Goal: Task Accomplishment & Management: Use online tool/utility

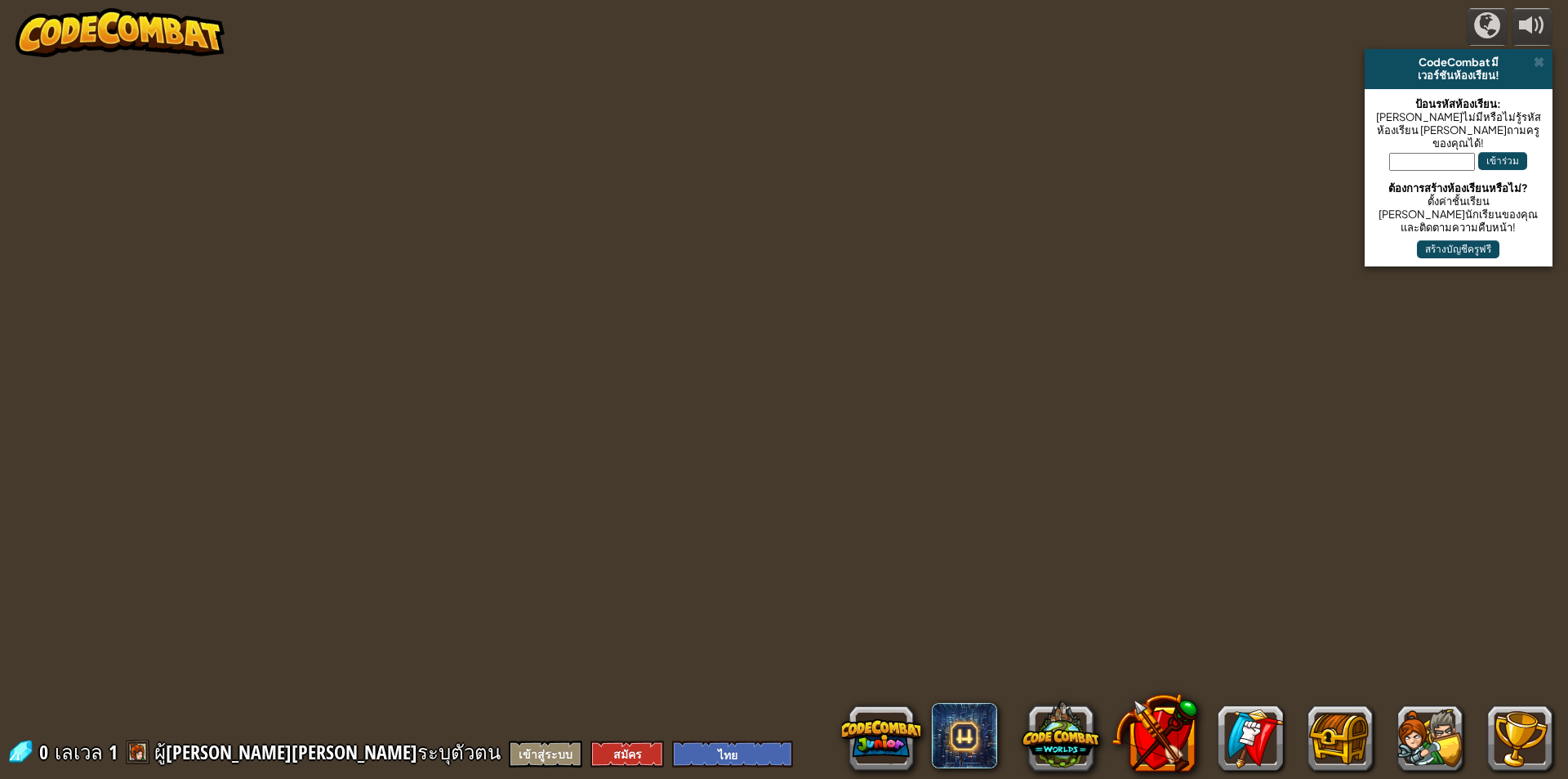
select select "th"
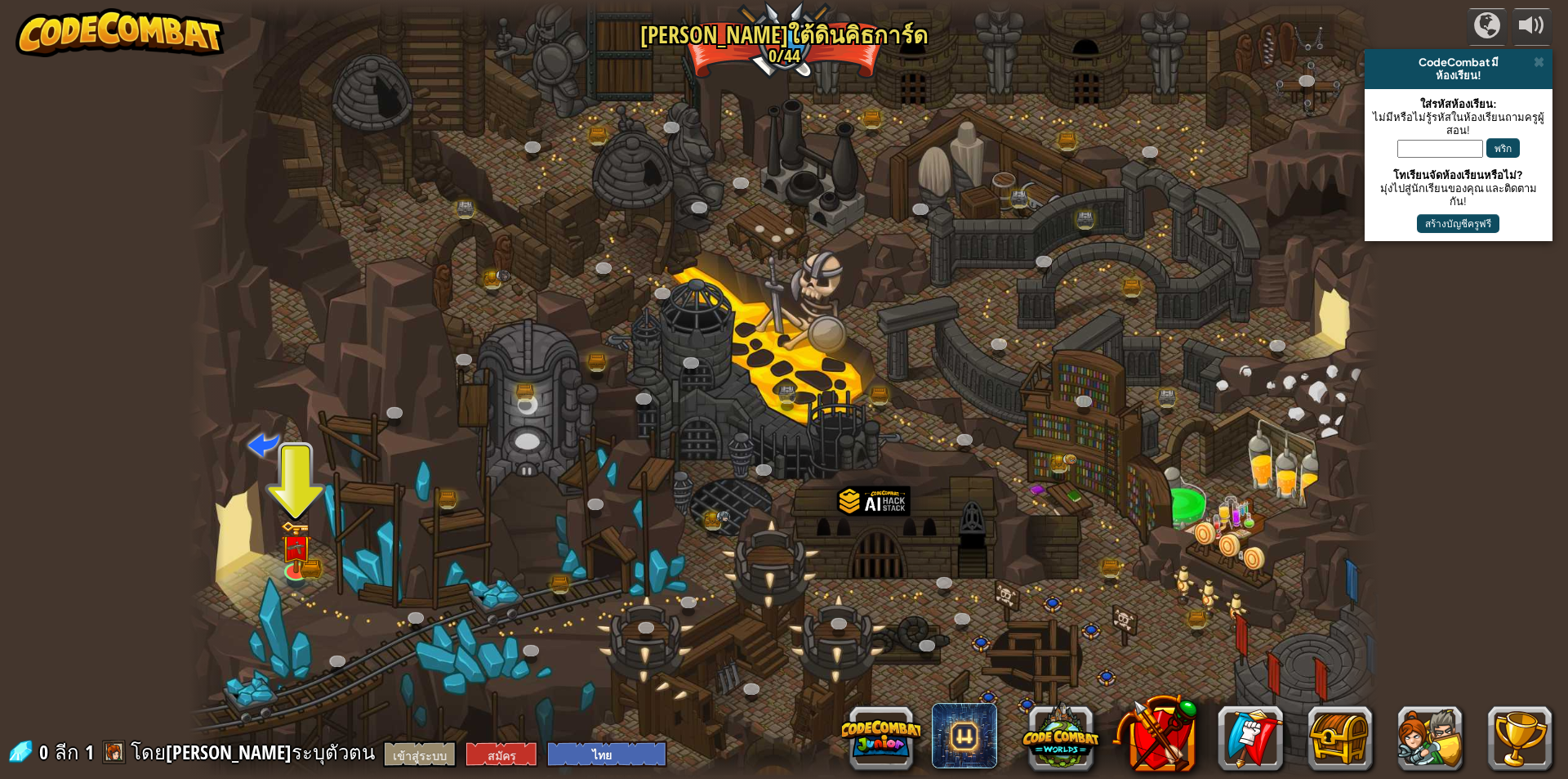
click at [268, 550] on div at bounding box center [784, 389] width 1190 height 779
click at [309, 542] on img at bounding box center [296, 533] width 32 height 71
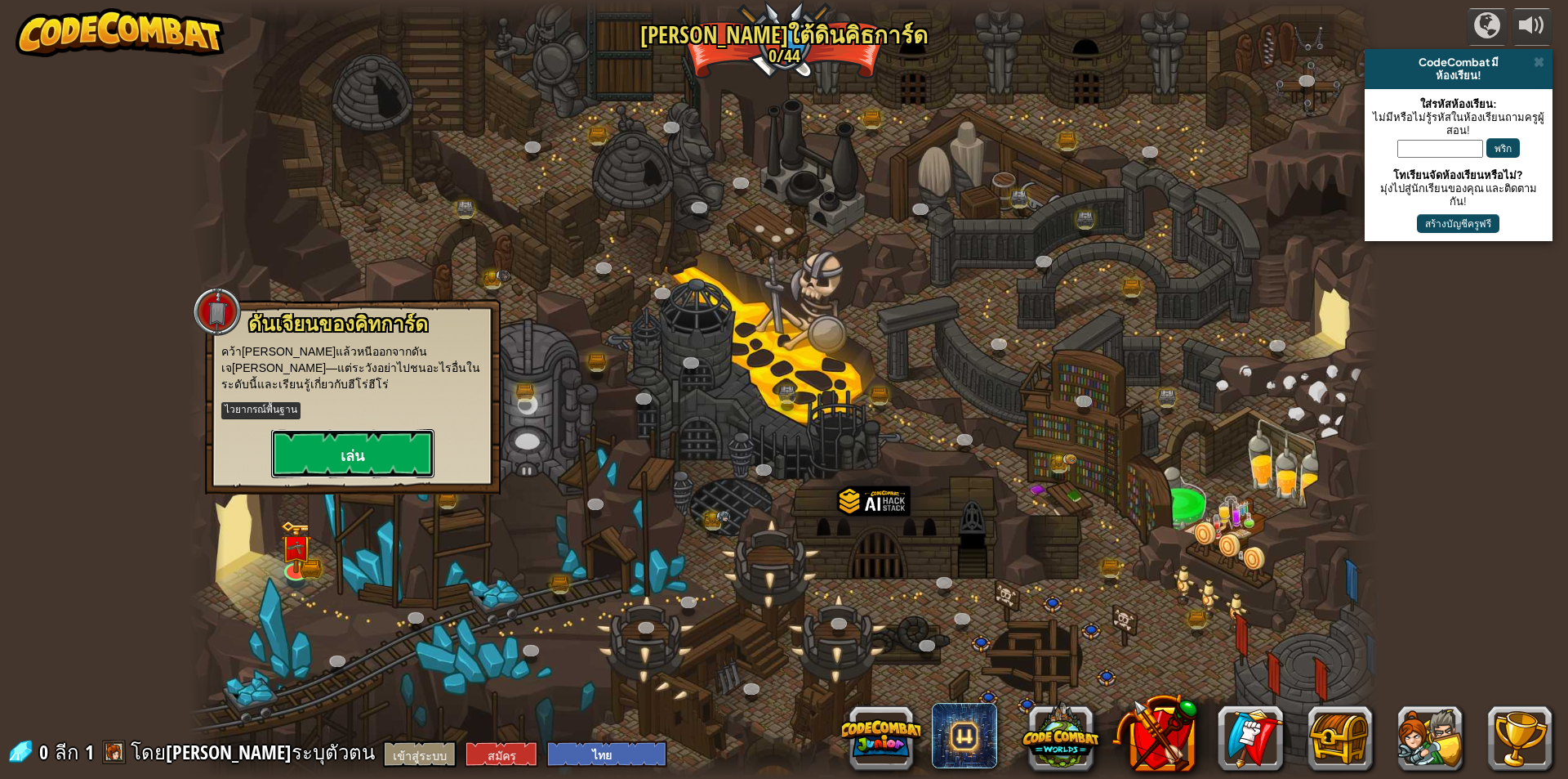
click at [342, 446] on font "เล่น" at bounding box center [352, 456] width 24 height 21
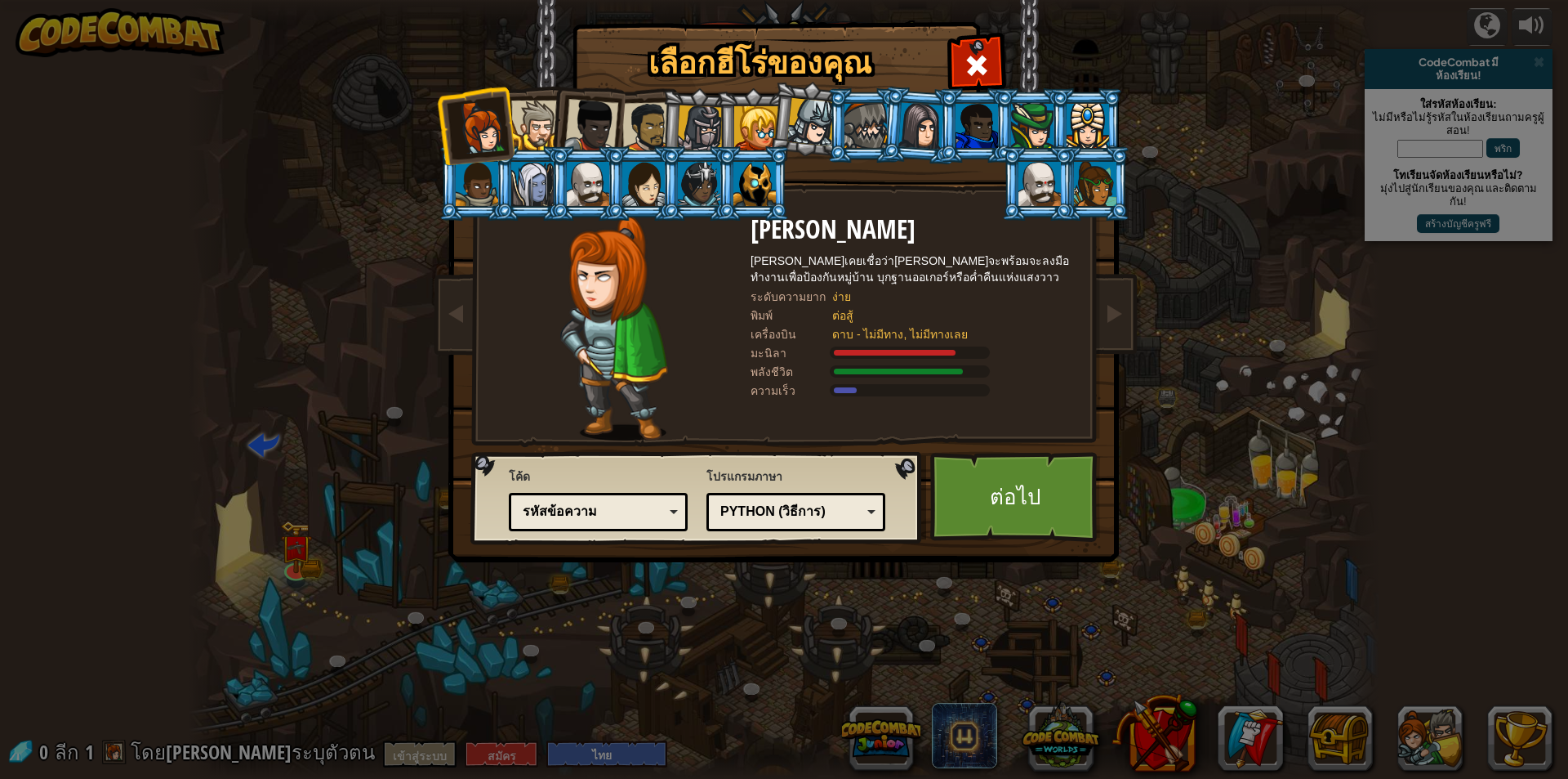
click at [717, 127] on li at bounding box center [753, 125] width 74 height 75
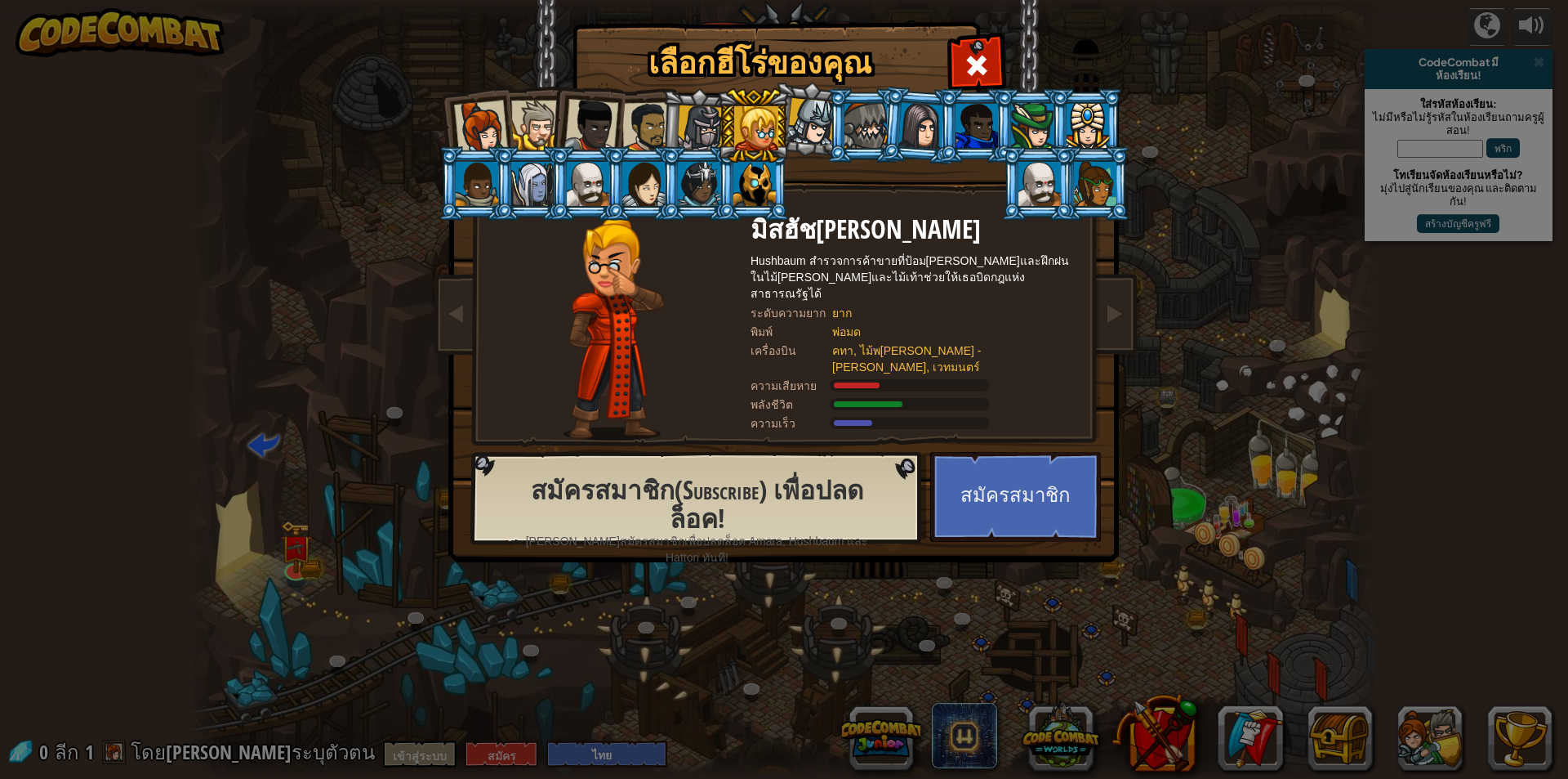
click at [933, 117] on div at bounding box center [921, 125] width 46 height 47
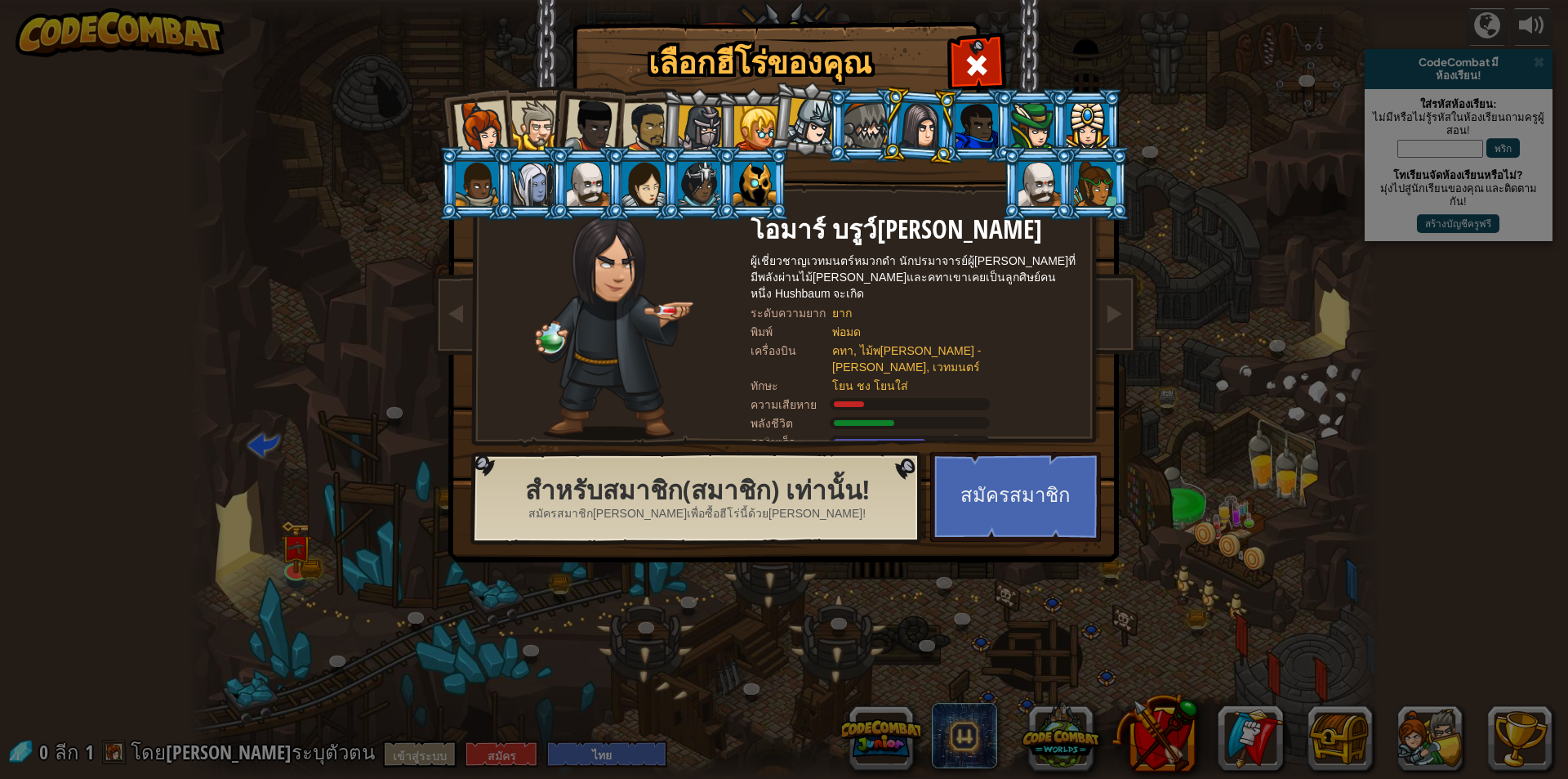
click at [1094, 182] on div at bounding box center [1095, 184] width 43 height 44
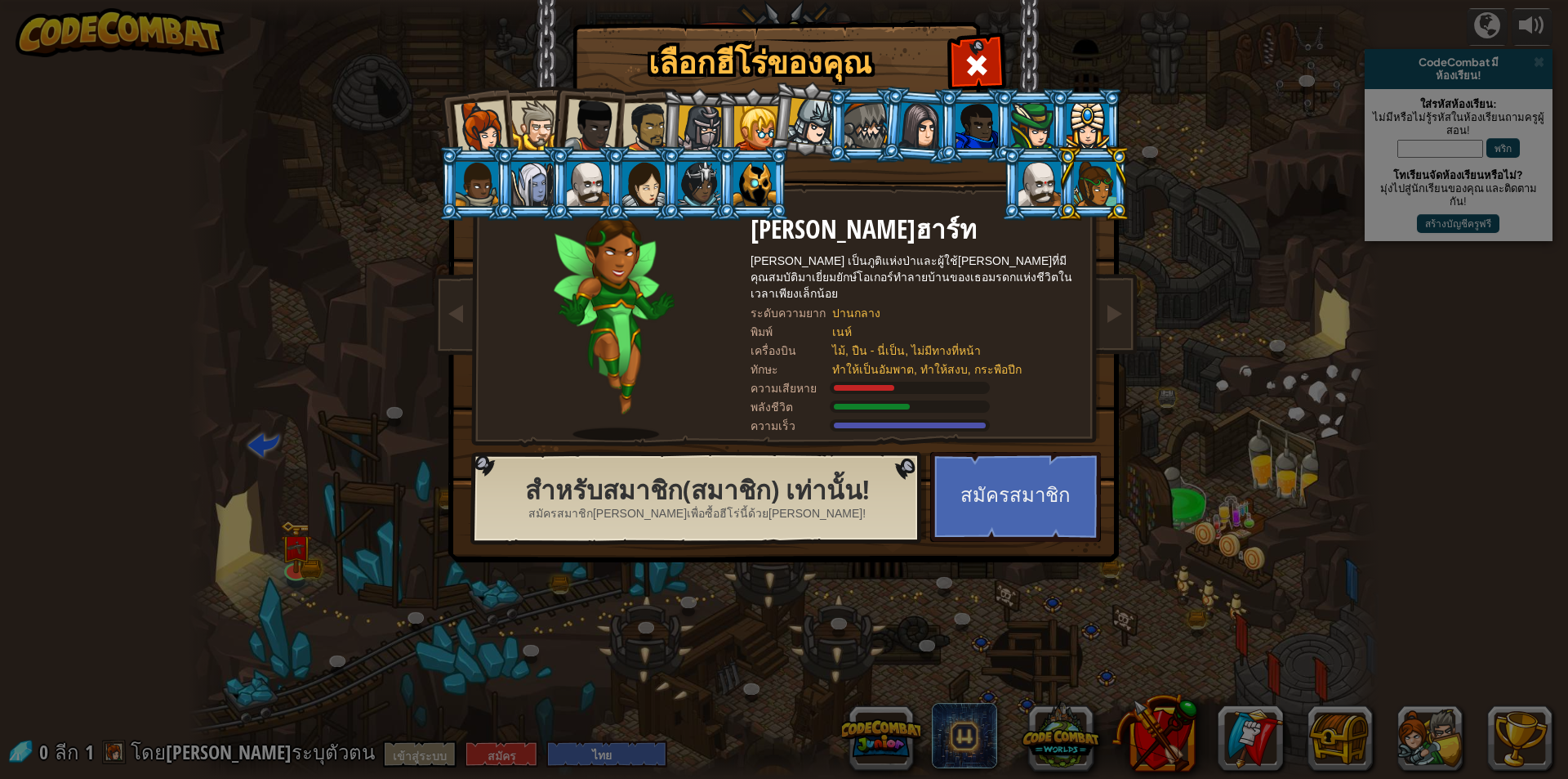
click at [641, 181] on div at bounding box center [643, 184] width 43 height 44
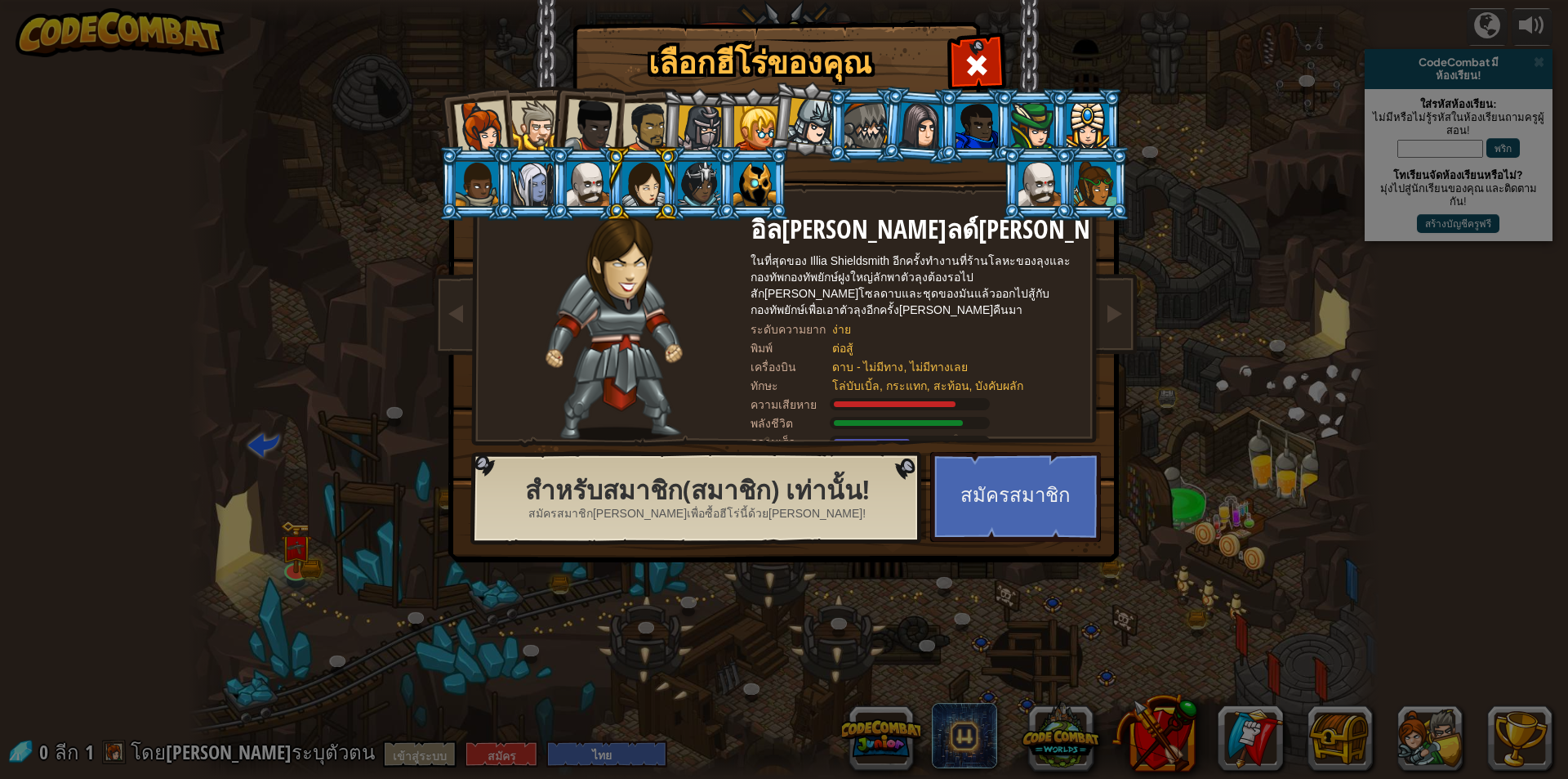
click at [649, 171] on div at bounding box center [643, 184] width 43 height 44
click at [646, 180] on div at bounding box center [643, 184] width 43 height 44
click at [594, 119] on div at bounding box center [591, 125] width 54 height 54
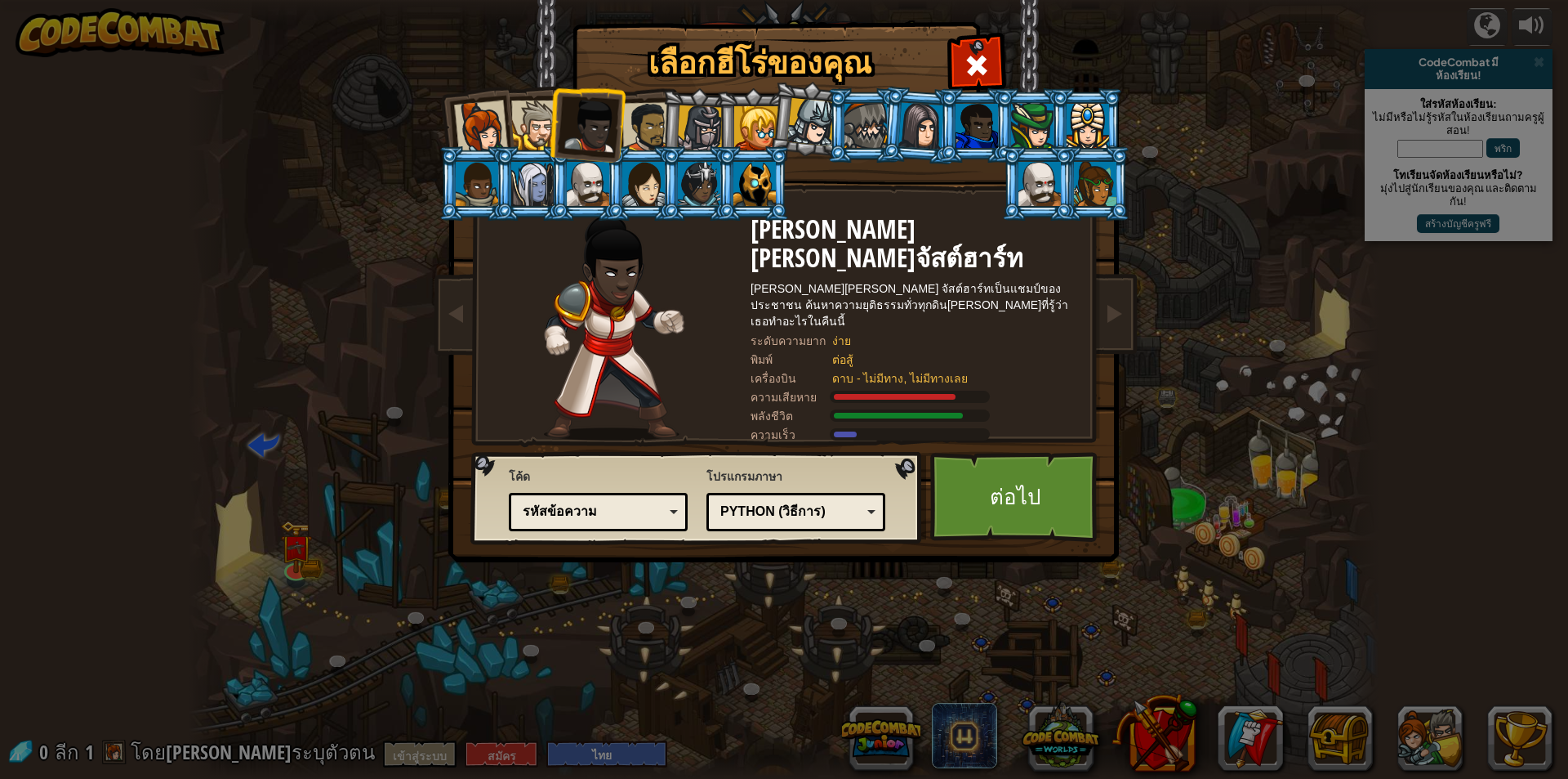
click at [515, 129] on div at bounding box center [536, 125] width 50 height 50
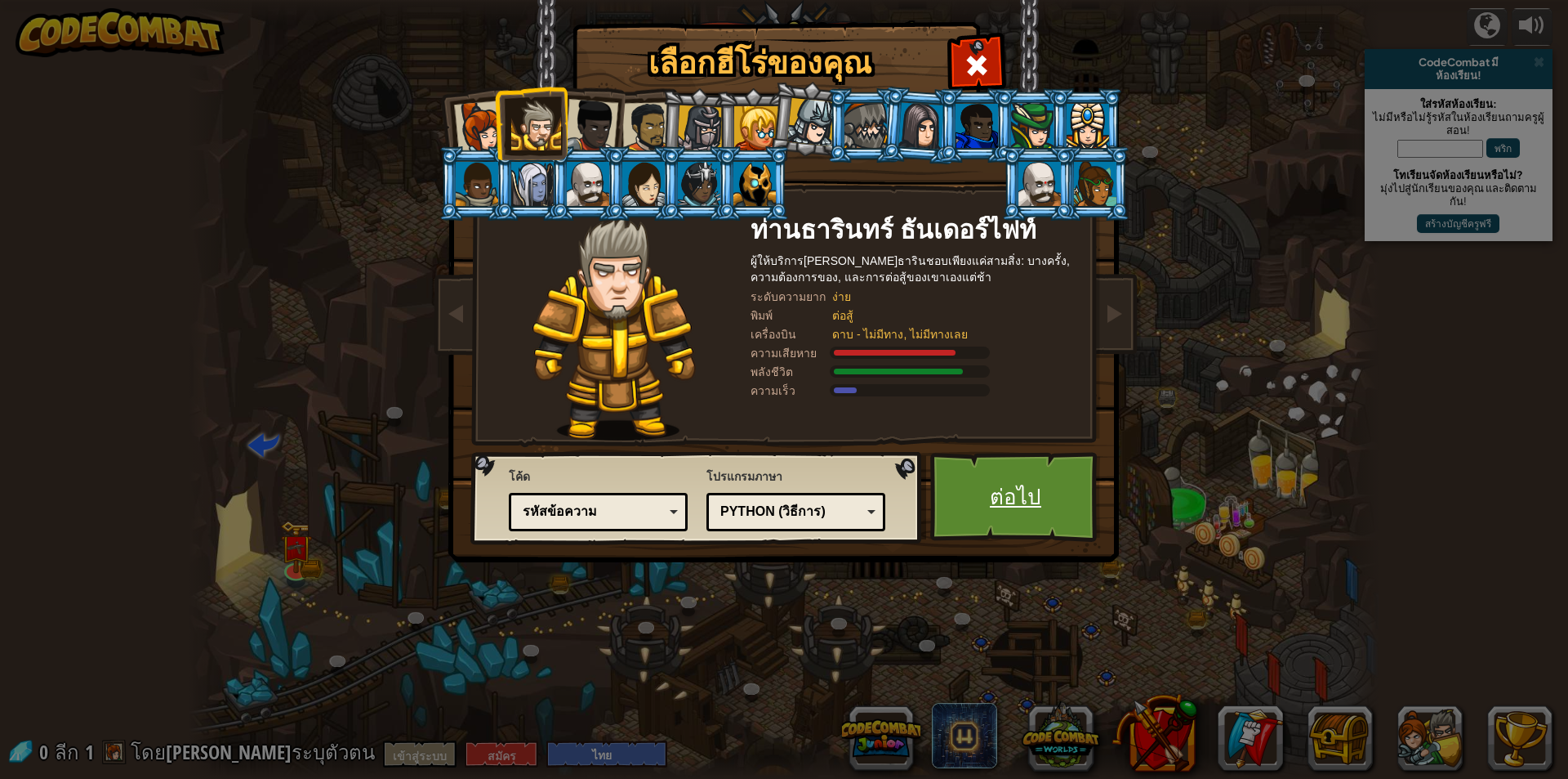
click at [1005, 488] on font "ต่อไป" at bounding box center [1015, 496] width 52 height 30
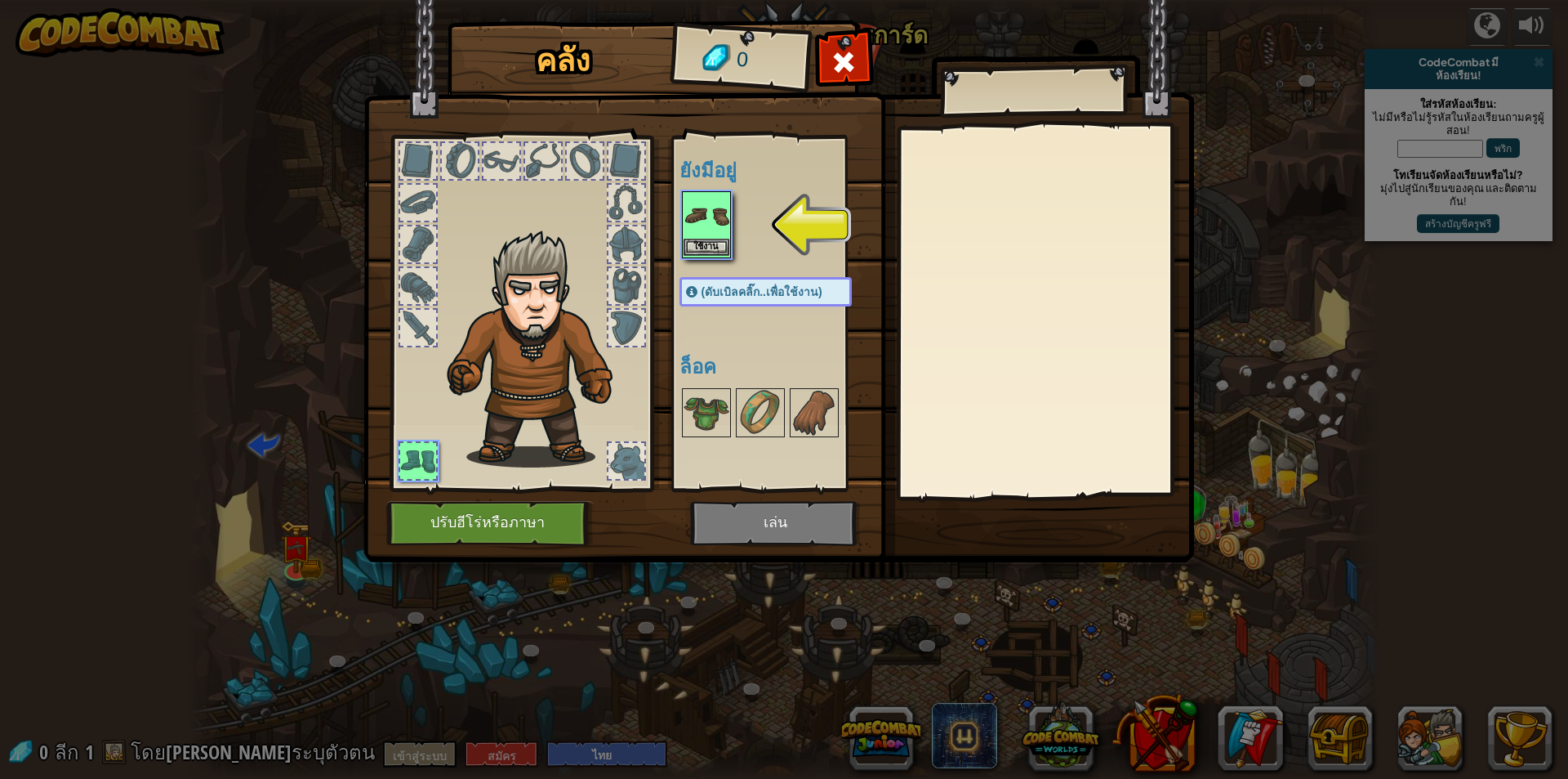
click at [691, 238] on img at bounding box center [706, 216] width 46 height 46
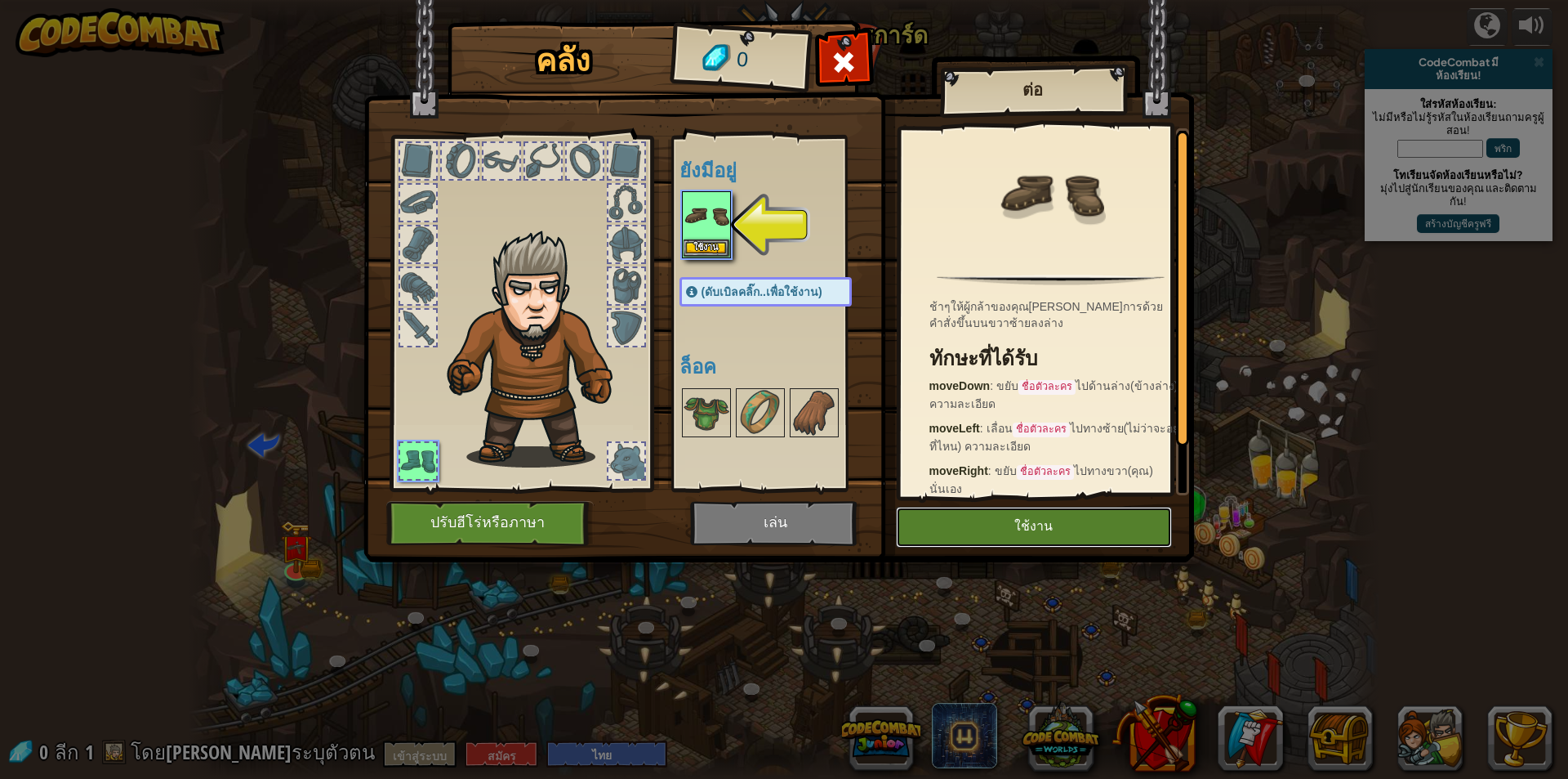
drag, startPoint x: 1016, startPoint y: 532, endPoint x: 1002, endPoint y: 523, distance: 16.6
click at [1014, 529] on button "ใช้งาน" at bounding box center [1034, 526] width 276 height 41
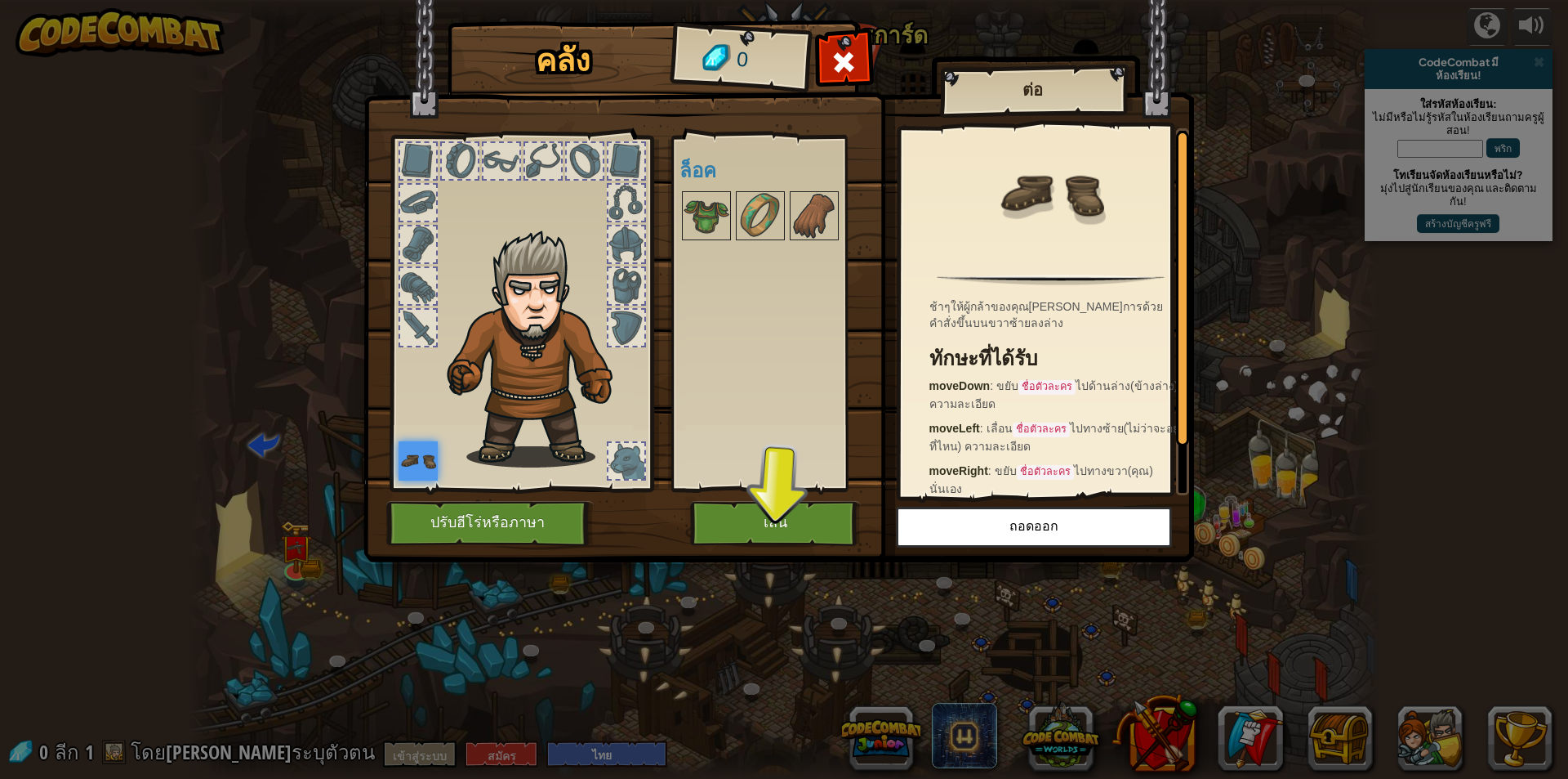
click at [746, 500] on img at bounding box center [778, 266] width 830 height 593
click at [747, 500] on button "เล่น" at bounding box center [776, 522] width 171 height 45
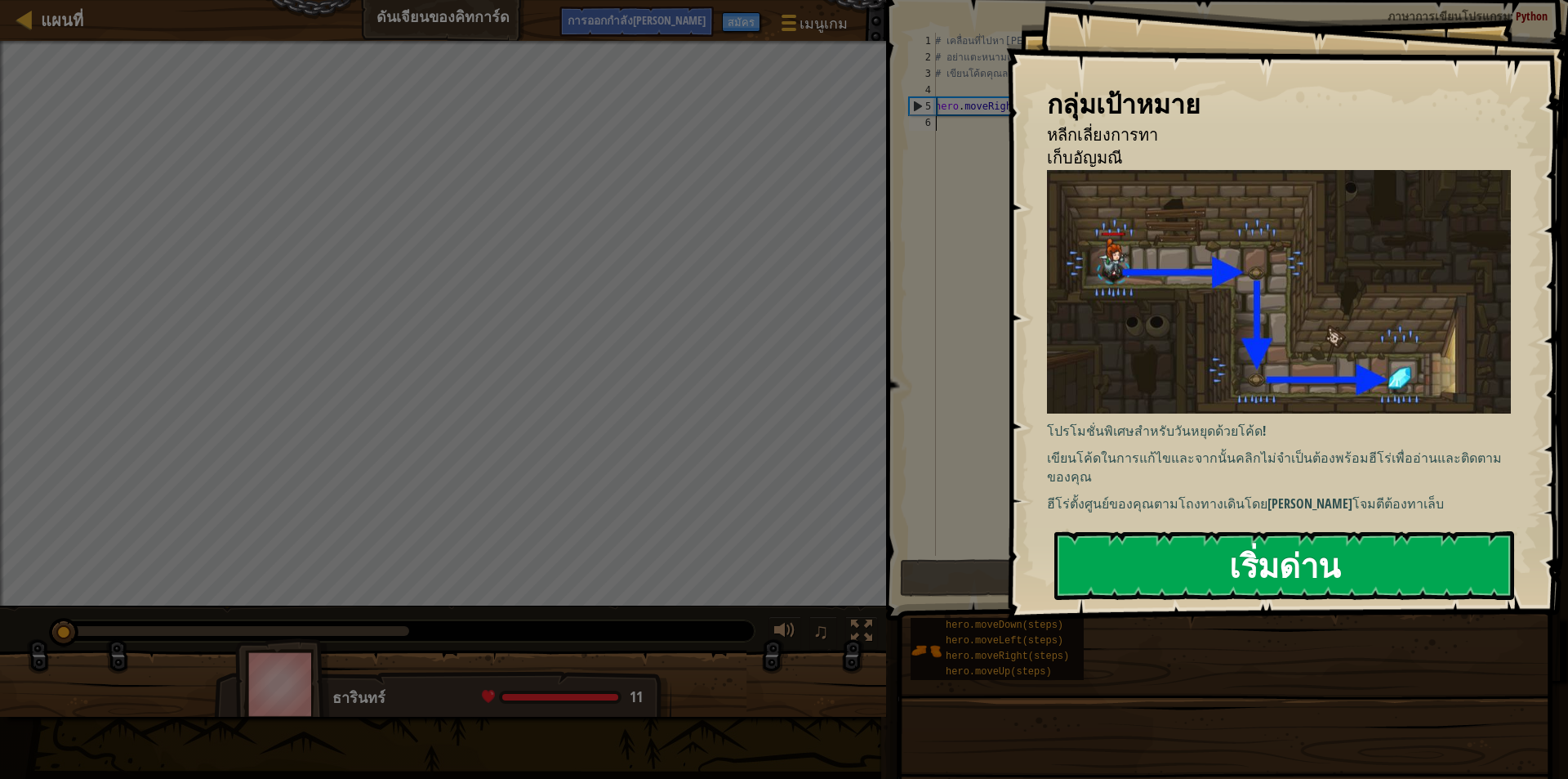
click at [1208, 551] on button "เริ่มด่าน" at bounding box center [1284, 565] width 459 height 69
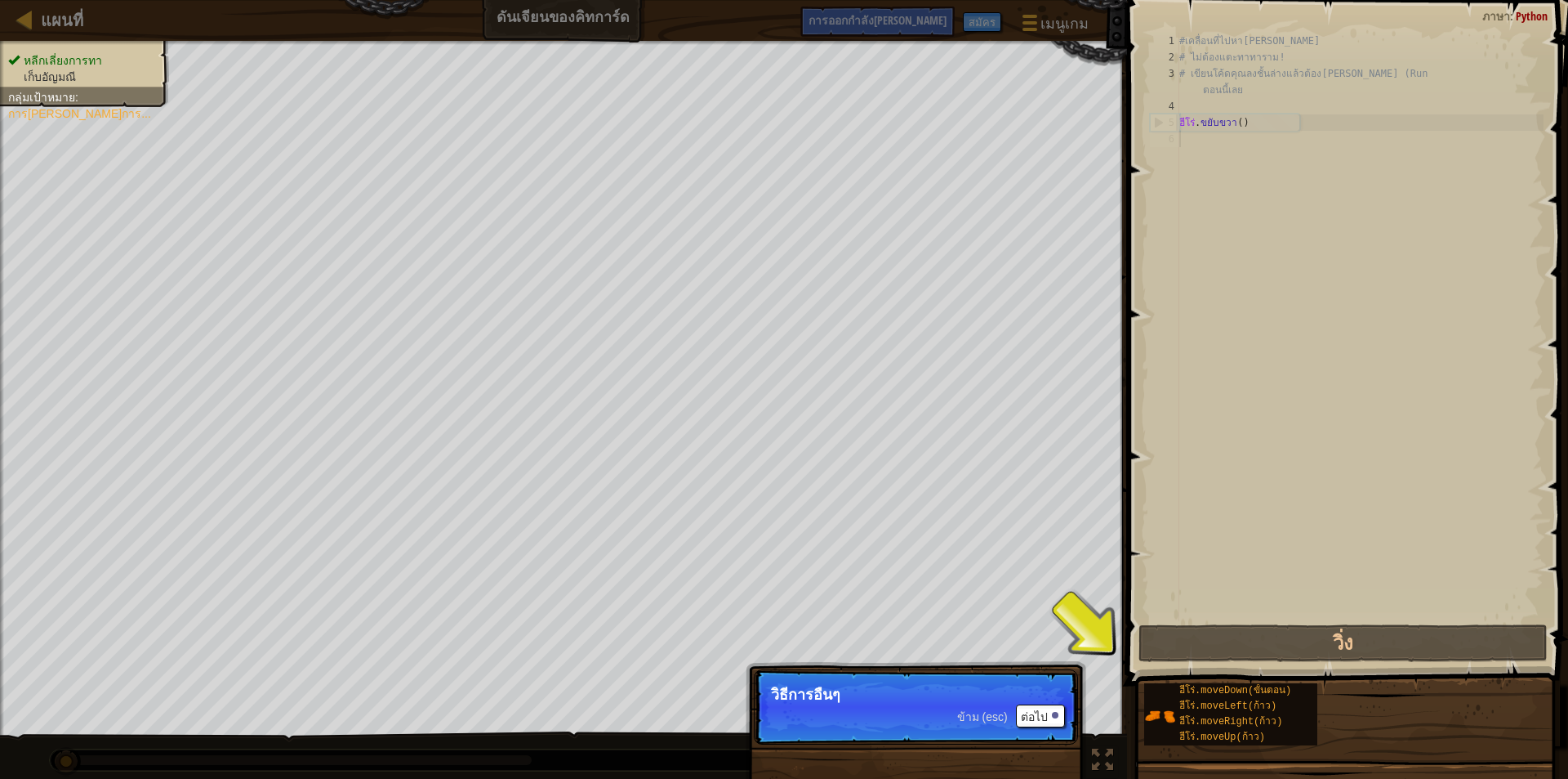
scroll to position [7, 0]
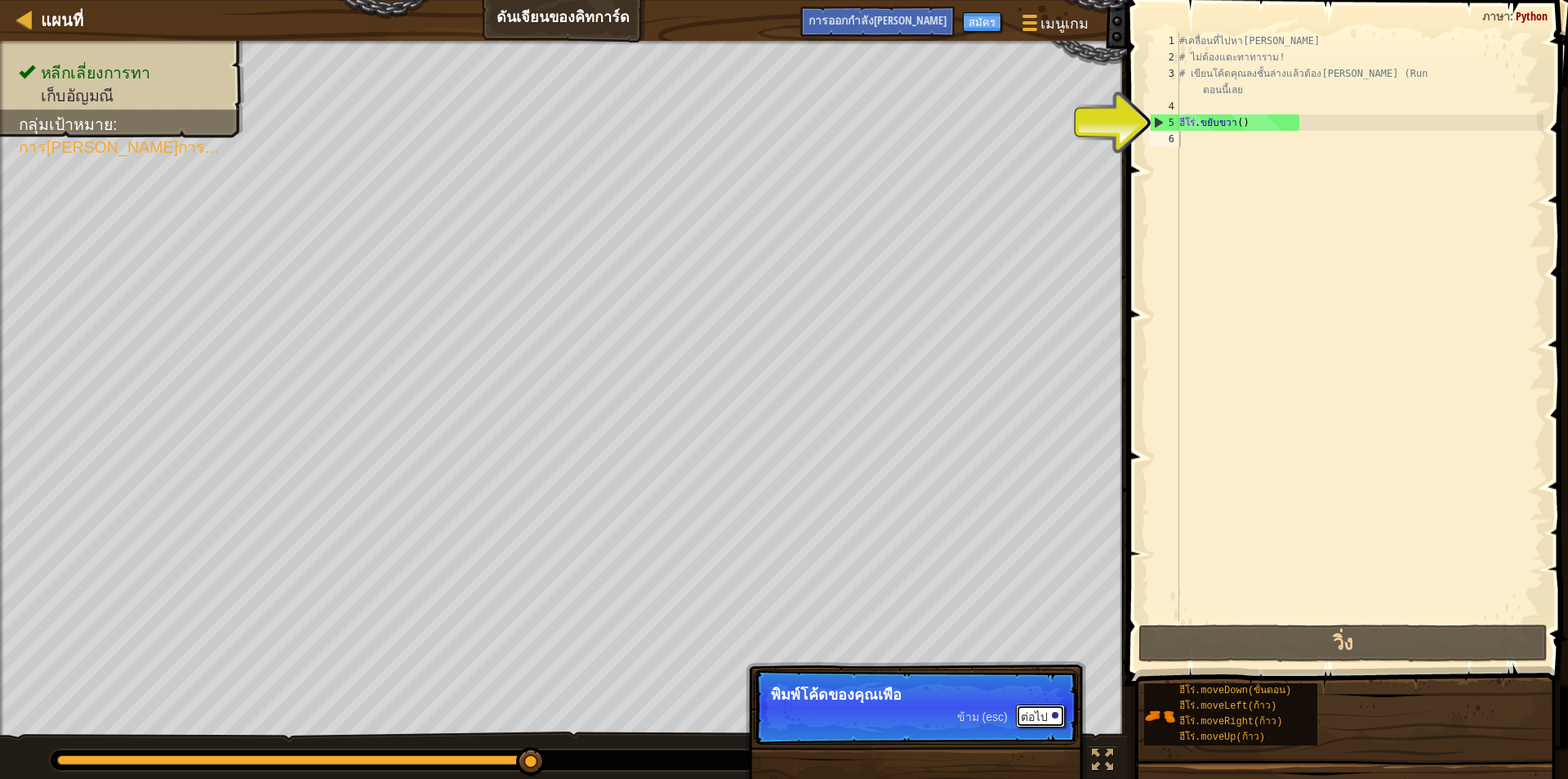
click at [1055, 707] on button "ต่อไป" at bounding box center [1040, 715] width 49 height 23
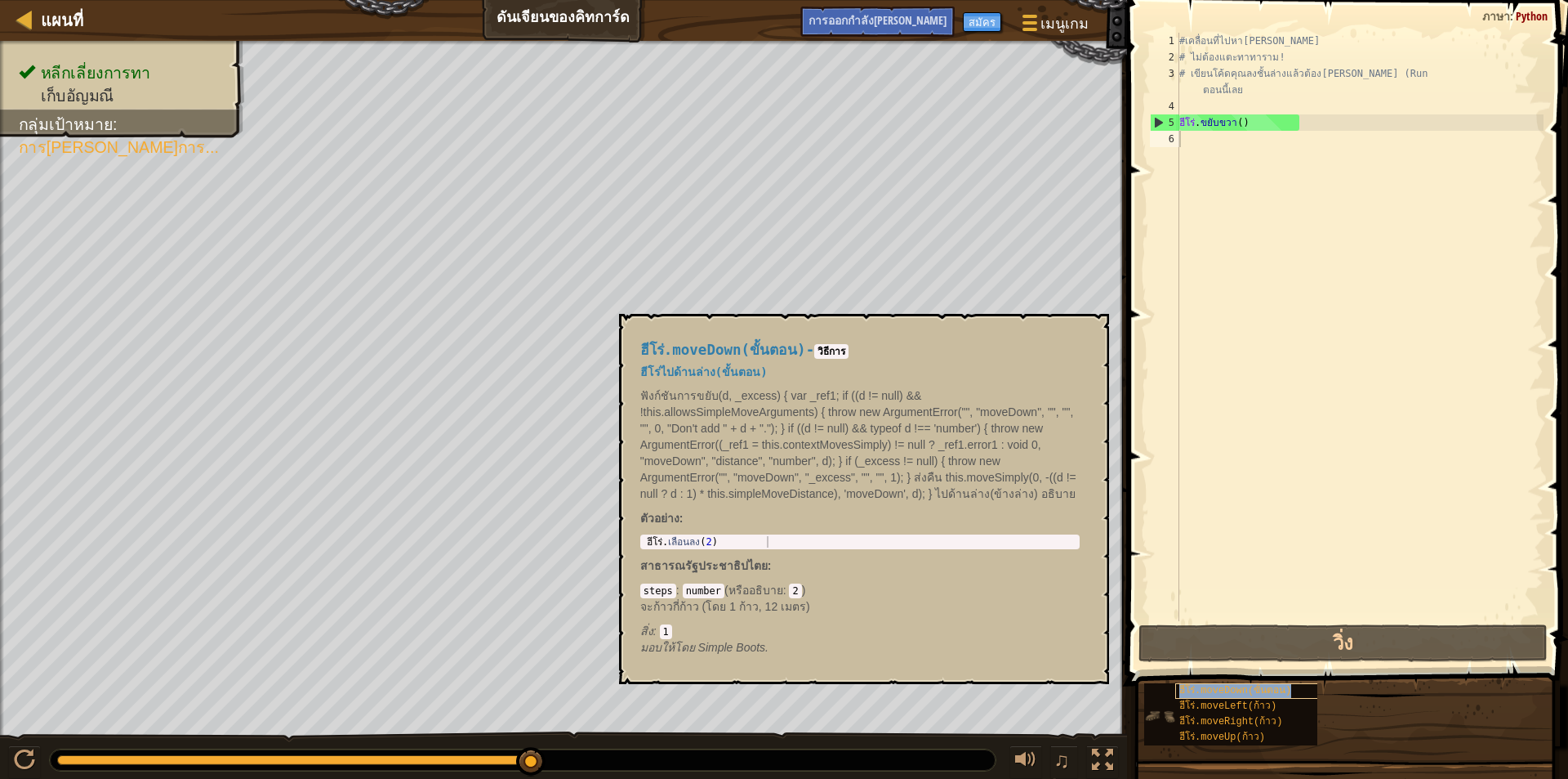
click at [1217, 691] on font "ฮีโร่.moveDown(ขั้นตอน)" at bounding box center [1235, 689] width 112 height 11
type textarea "hero.moveDown(2)"
drag, startPoint x: 674, startPoint y: 543, endPoint x: 742, endPoint y: 542, distance: 68.0
click at [742, 542] on div "ฮีโร่ . เลื่อนลง ( 2 )" at bounding box center [859, 553] width 433 height 34
click at [751, 539] on div "ฮีโร่ . เลื่อนลง ( 2 )" at bounding box center [859, 553] width 433 height 34
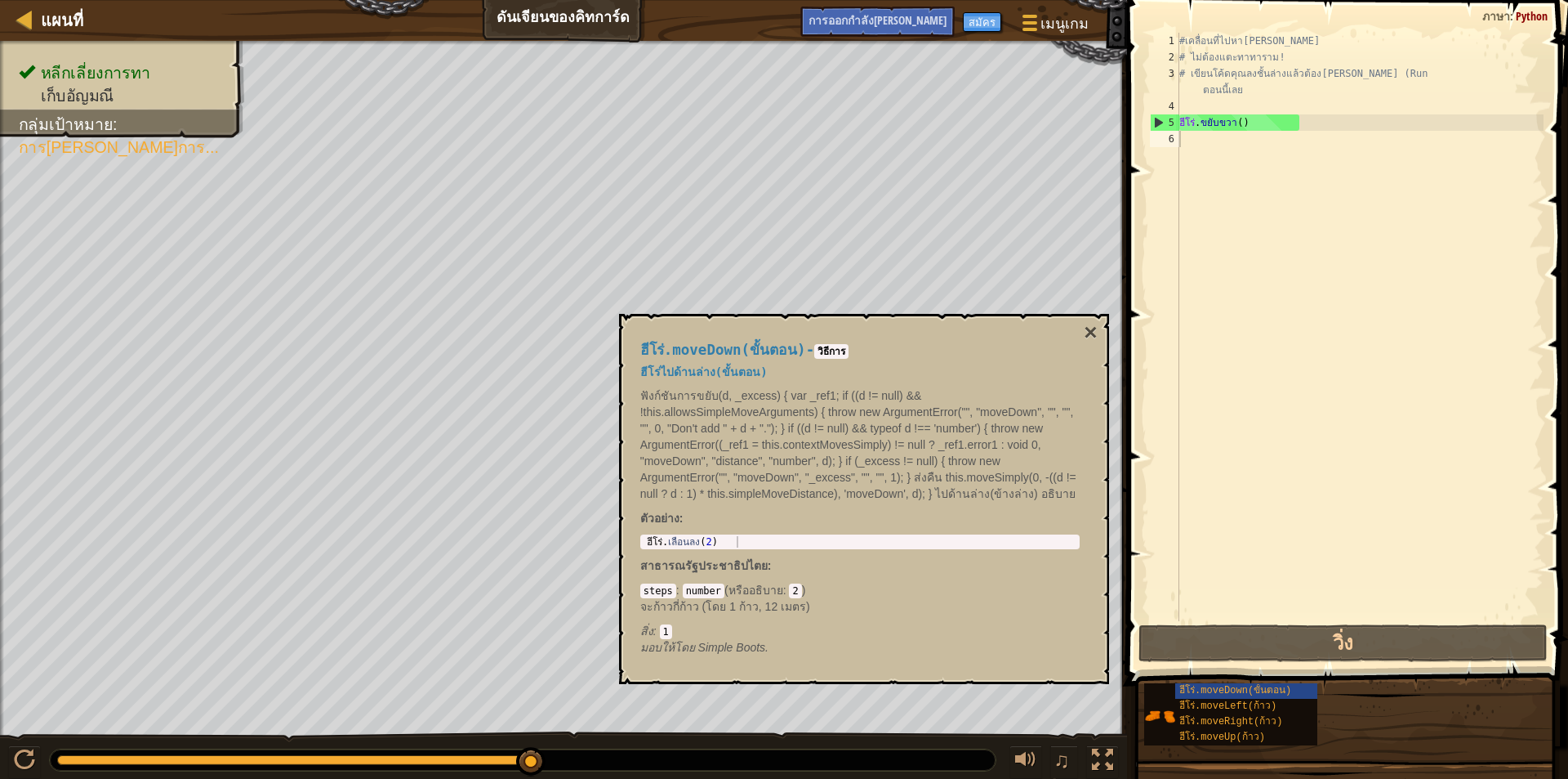
type textarea "hero.moveRight()"
drag, startPoint x: 767, startPoint y: 529, endPoint x: 1190, endPoint y: 129, distance: 582.2
click at [1190, 129] on div "#เคลื่อนที่ไปหา[PERSON_NAME] # ไม่ต้องแตะทาทาราม! # เขียนโค้ดคุณลงชั้นล่างแล้วต…" at bounding box center [1360, 343] width 368 height 621
click at [1188, 139] on div "#เคลื่อนที่ไปหา[PERSON_NAME] # ไม่ต้องแตะทาทาราม! # เขียนโค้ดคุณลงชั้นล่างแล้วต…" at bounding box center [1360, 343] width 368 height 621
drag, startPoint x: 1176, startPoint y: 130, endPoint x: 1272, endPoint y: 145, distance: 97.2
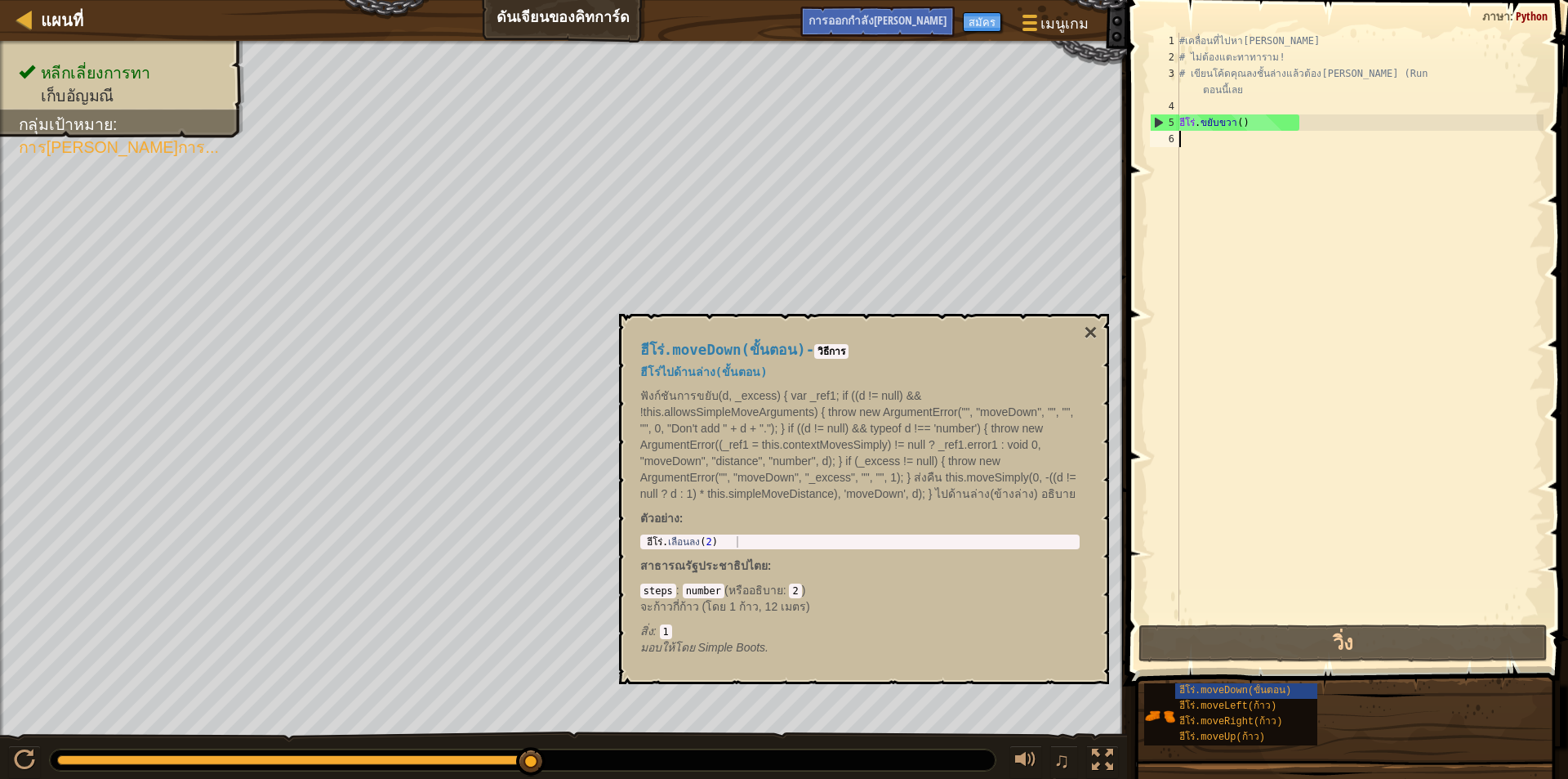
click at [1289, 152] on div "1 2 3 4 5 6 #เคลื่อนที่ไปหา[PERSON_NAME] # ไม่ต้องแตะทาทาราม! # เขียนโค้ดคุณลงช…" at bounding box center [1344, 326] width 397 height 588
drag, startPoint x: 678, startPoint y: 539, endPoint x: 783, endPoint y: 547, distance: 105.3
click at [783, 555] on div "ฮีโร่.moveDown(ขั้นตอน) - วิธีการ ฮีโร่ไปด้านล่าง(ขั้นตอน) ฟังก์ชันการขยับ(d, _…" at bounding box center [859, 498] width 462 height 344
drag, startPoint x: 644, startPoint y: 534, endPoint x: 715, endPoint y: 532, distance: 71.0
click at [714, 550] on div "ฮีโร่.moveDown(ขั้นตอน) - วิธีการ ฮีโร่ไปด้านล่าง(ขั้นตอน) ฟังก์ชันการขยับ(d, _…" at bounding box center [859, 498] width 462 height 344
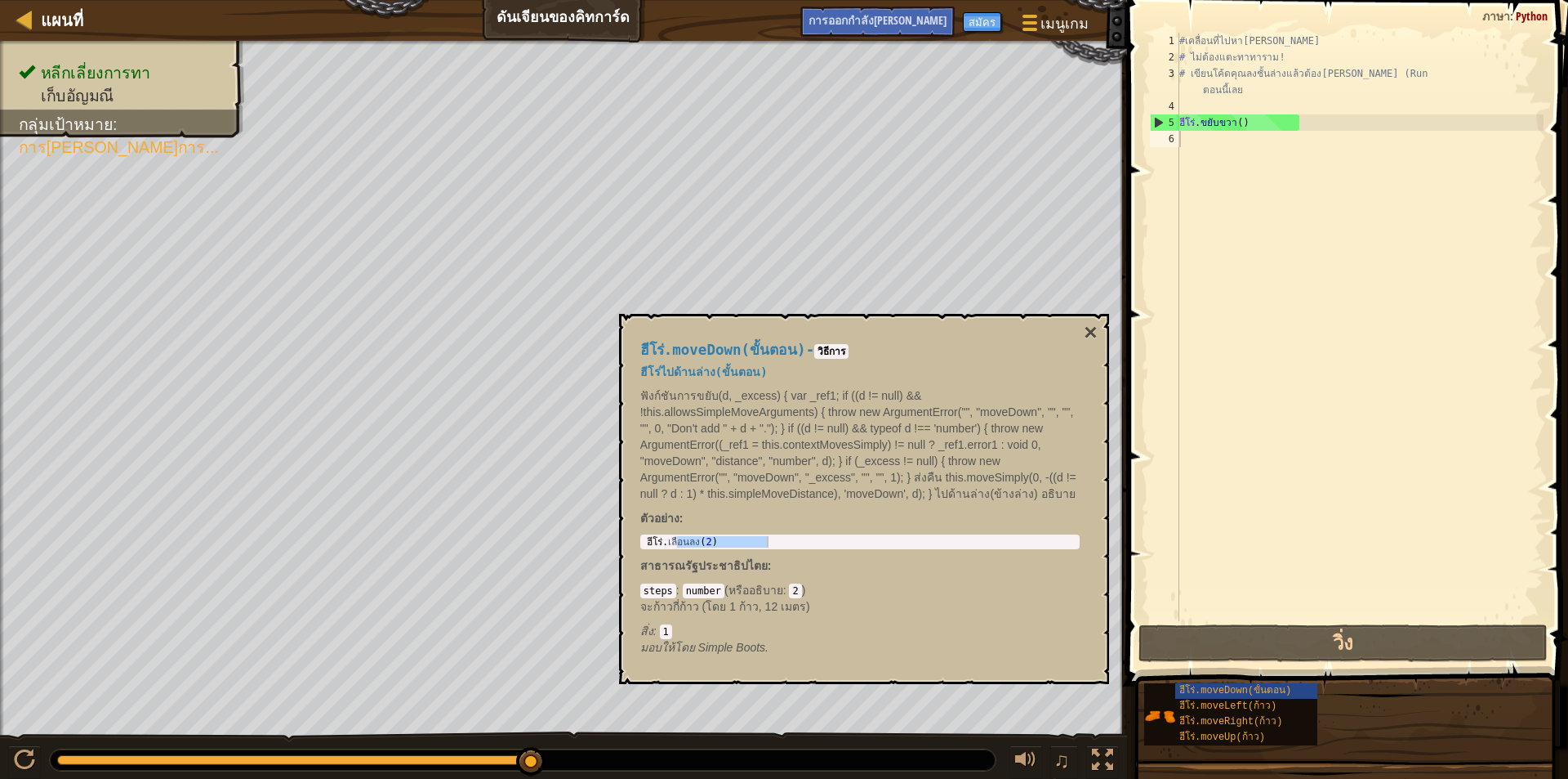
click at [745, 524] on p "ตัวอย่าง :" at bounding box center [860, 517] width 439 height 16
click at [805, 536] on div "hero.moveDown(2) 1 ฮีโร่ . เลื่อนลง ( 2 ) XXXXXXXXXXXXXXXXXXXXXXXXXXXXXXXXXXXXX…" at bounding box center [860, 541] width 439 height 15
drag, startPoint x: 804, startPoint y: 536, endPoint x: 792, endPoint y: 537, distance: 12.0
click at [803, 537] on div "ฮีโร่ . เลื่อนลง ( 2 )" at bounding box center [859, 541] width 433 height 11
drag, startPoint x: 630, startPoint y: 538, endPoint x: 677, endPoint y: 542, distance: 47.2
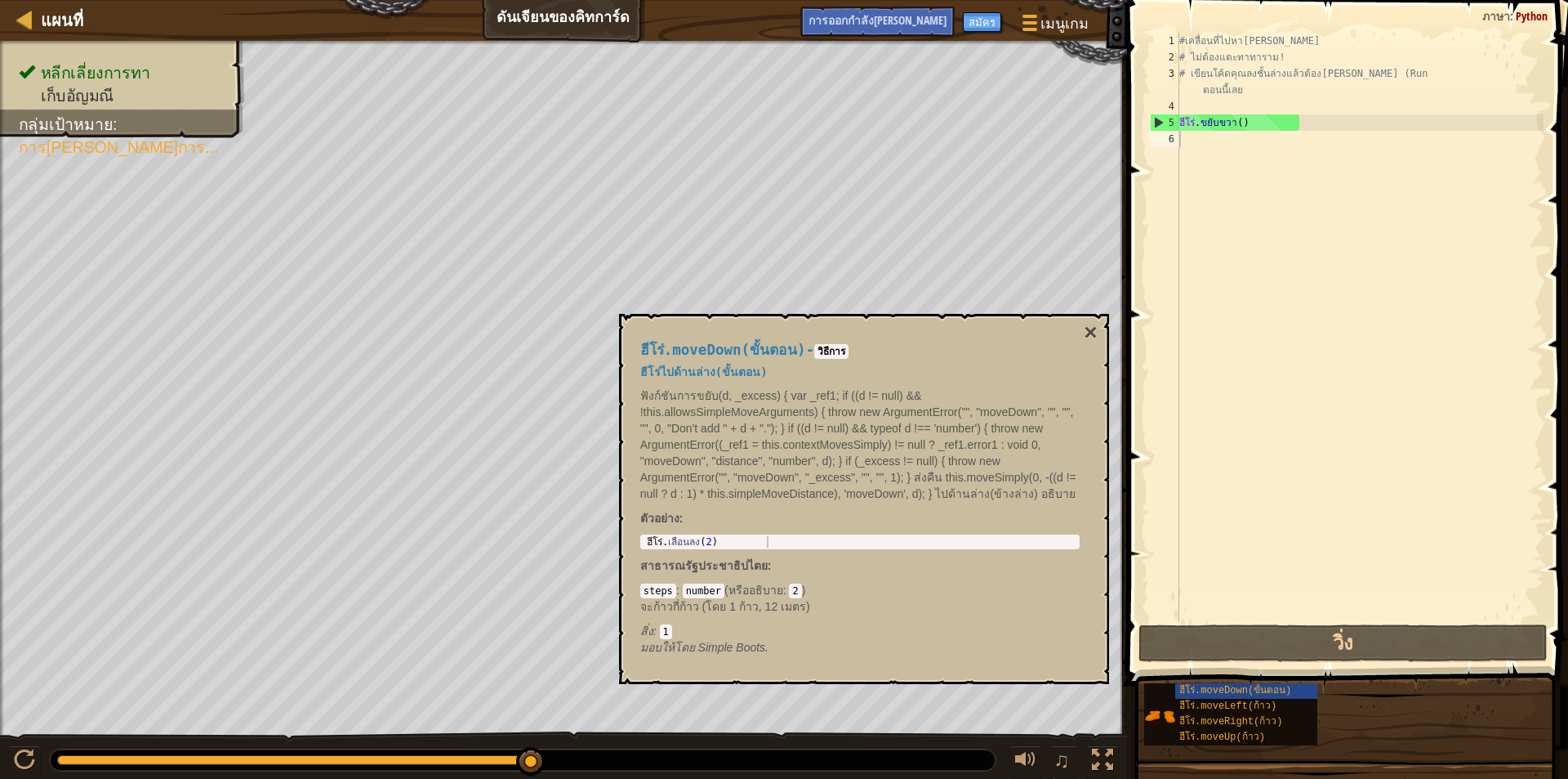
click at [678, 544] on div "ฮีโร่.moveDown(ขั้นตอน) - วิธีการ ฮีโร่ไปด้านล่าง(ขั้นตอน) ฟังก์ชันการขยับ(d, _…" at bounding box center [859, 498] width 462 height 344
drag, startPoint x: 646, startPoint y: 537, endPoint x: 735, endPoint y: 539, distance: 89.0
click at [735, 539] on div "ฮีโร่ . เลื่อนลง ( 2 )" at bounding box center [859, 553] width 433 height 34
drag, startPoint x: 722, startPoint y: 534, endPoint x: 1257, endPoint y: 697, distance: 559.3
click at [1256, 696] on div "ฮีโร่.moveDown(ขั้นตอน) ฮีโร่.moveLeft(ก้าว) ฮีโร่.moveRight(ก้าว) ฮีโร่.moveUp…" at bounding box center [1350, 714] width 414 height 64
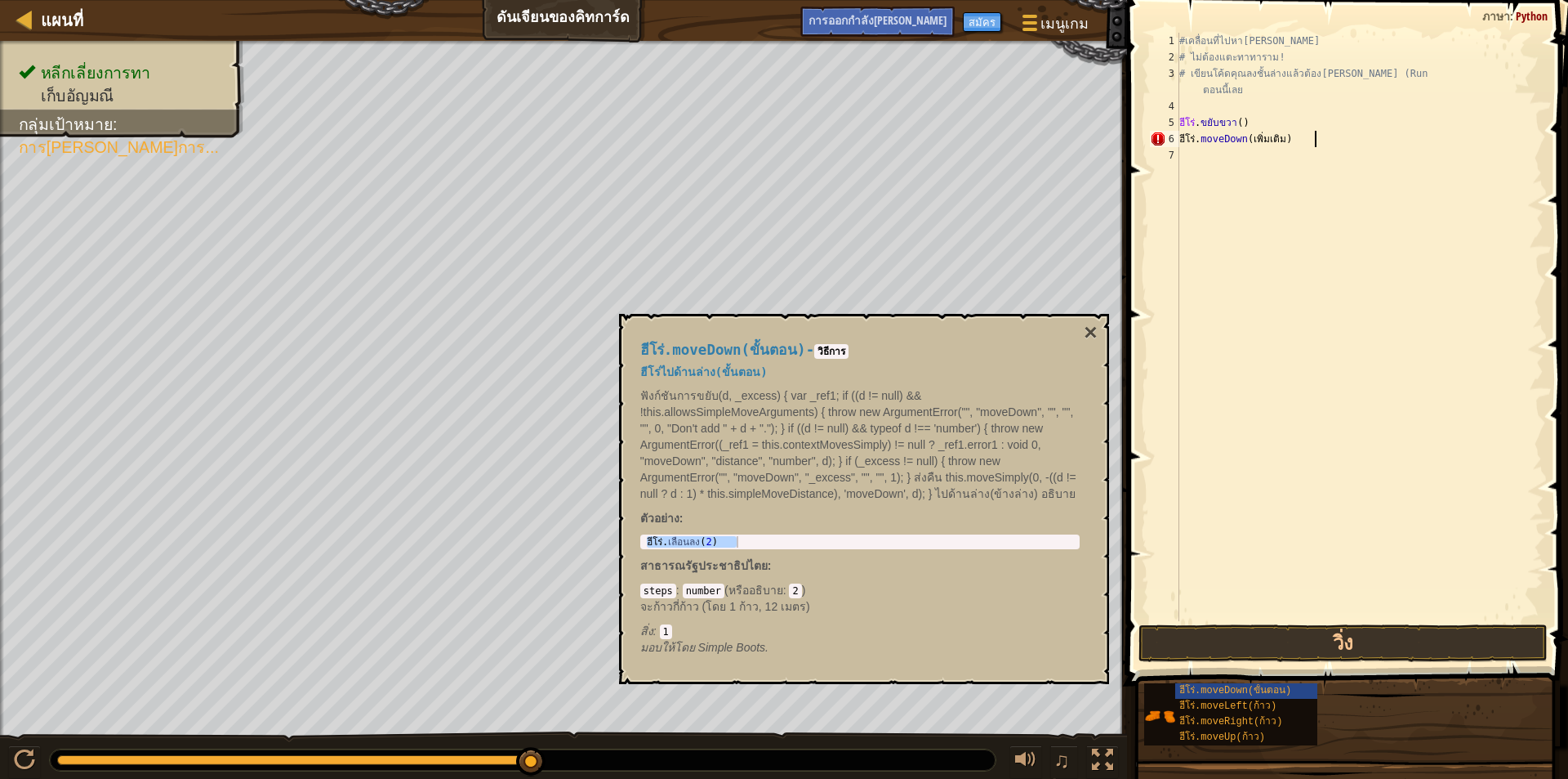
click at [1312, 139] on div "#เคลื่อนที่ไปหา[PERSON_NAME] # ไม่ต้องแตะทาทาราม! # เขียนโค้ดคุณลงชั้นล่างแล้วต…" at bounding box center [1360, 343] width 368 height 621
drag, startPoint x: 1282, startPoint y: 131, endPoint x: 1286, endPoint y: 143, distance: 12.6
click at [1283, 141] on div "#เคลื่อนที่ไปหา[PERSON_NAME] # ไม่ต้องแตะทาทาราม! # เขียนโค้ดคุณลงชั้นล่างแล้วต…" at bounding box center [1360, 343] width 368 height 621
click at [1290, 142] on div "#เคลื่อนที่ไปหา[PERSON_NAME] # ไม่ต้องแตะทาทาราม! # เขียนโค้ดคุณลงชั้นล่างแล้วต…" at bounding box center [1360, 343] width 368 height 621
click at [1295, 144] on div "#เคลื่อนที่ไปหา[PERSON_NAME] # ไม่ต้องแตะทาทาราม! # เขียนโค้ดคุณลงชั้นล่างแล้วต…" at bounding box center [1360, 343] width 368 height 621
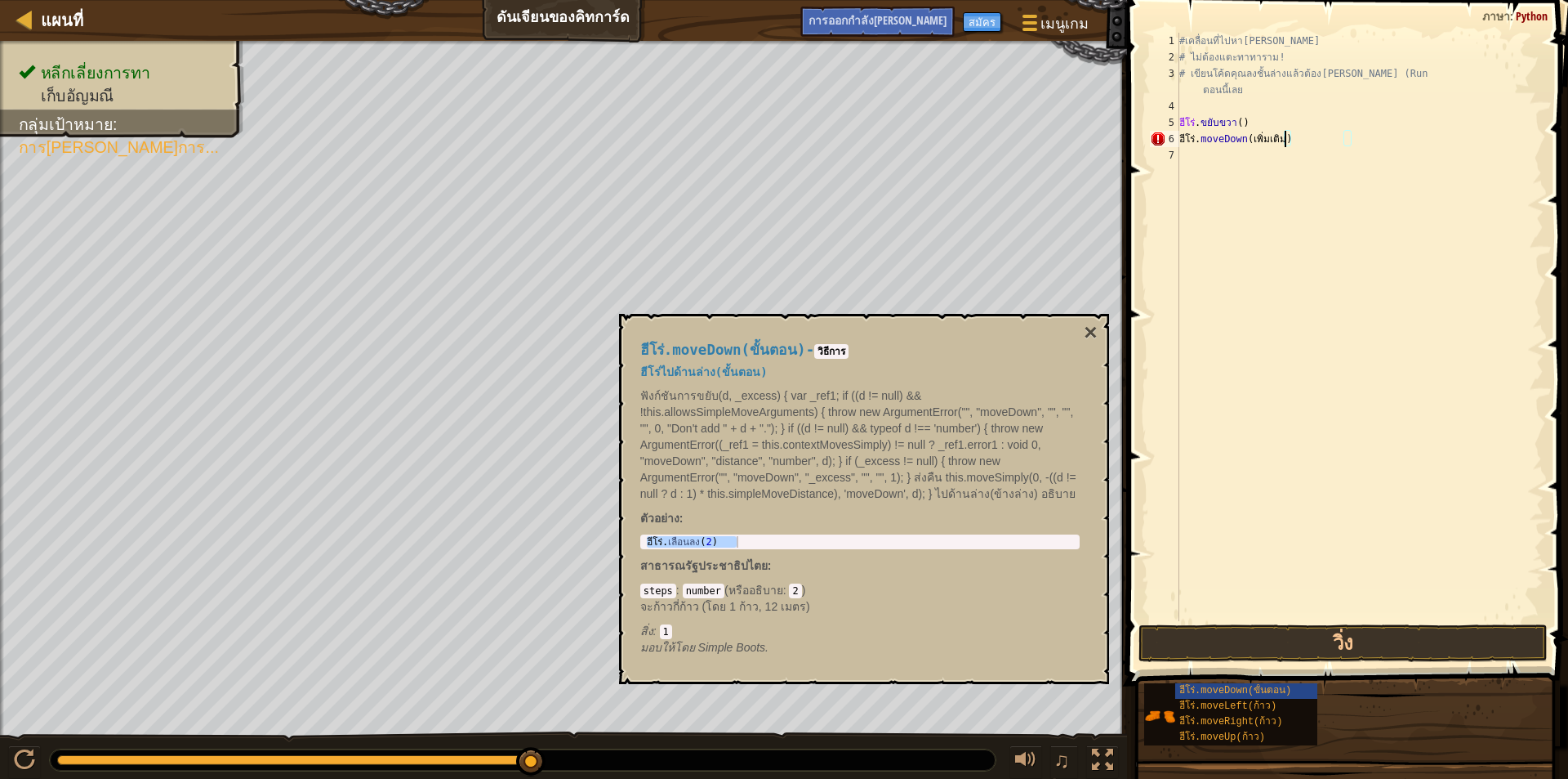
click at [1285, 140] on div "#เคลื่อนที่ไปหา[PERSON_NAME] # ไม่ต้องแตะทาทาราม! # เขียนโค้ดคุณลงชั้นล่างแล้วต…" at bounding box center [1360, 343] width 368 height 621
click at [1290, 139] on div "#เคลื่อนที่ไปหา[PERSON_NAME] # ไม่ต้องแตะทาทาราม! # เขียนโค้ดคุณลงชั้นล่างแล้วต…" at bounding box center [1360, 343] width 368 height 621
click at [1085, 326] on button "×" at bounding box center [1090, 332] width 13 height 23
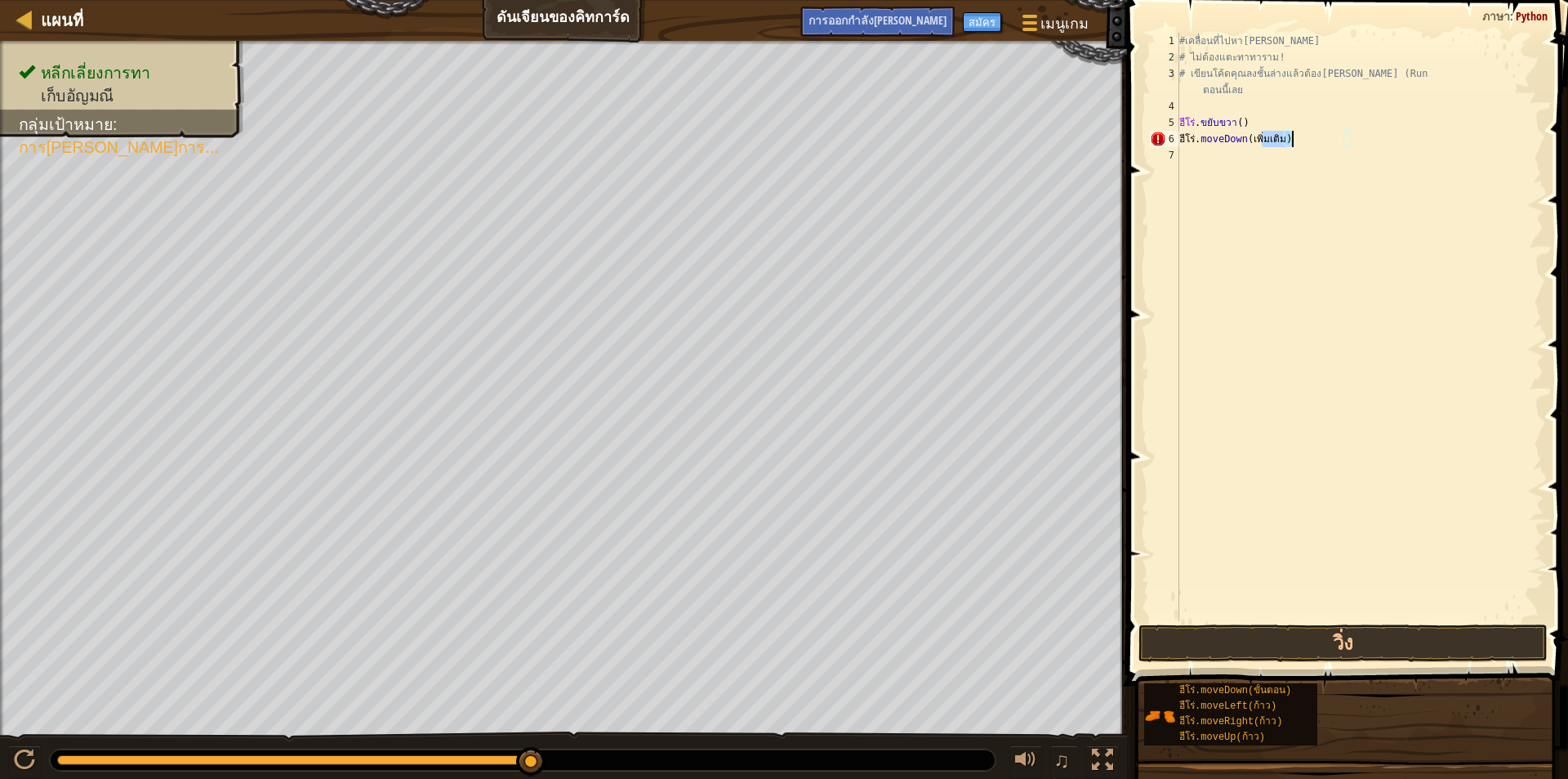
drag, startPoint x: 1263, startPoint y: 143, endPoint x: 1295, endPoint y: 140, distance: 32.1
click at [1295, 140] on div "#เคลื่อนที่ไปหา[PERSON_NAME] # ไม่ต้องแตะทาทาราม! # เขียนโค้ดคุณลงชั้นล่างแล้วต…" at bounding box center [1360, 343] width 368 height 621
drag, startPoint x: 1214, startPoint y: 142, endPoint x: 1217, endPoint y: 176, distance: 34.1
click at [1217, 176] on div "#เคลื่อนที่ไปหา[PERSON_NAME] # ไม่ต้องแตะทาทาราม! # เขียนโค้ดคุณลงชั้นล่างแล้วต…" at bounding box center [1360, 343] width 368 height 621
drag, startPoint x: 1183, startPoint y: 138, endPoint x: 1194, endPoint y: 136, distance: 11.2
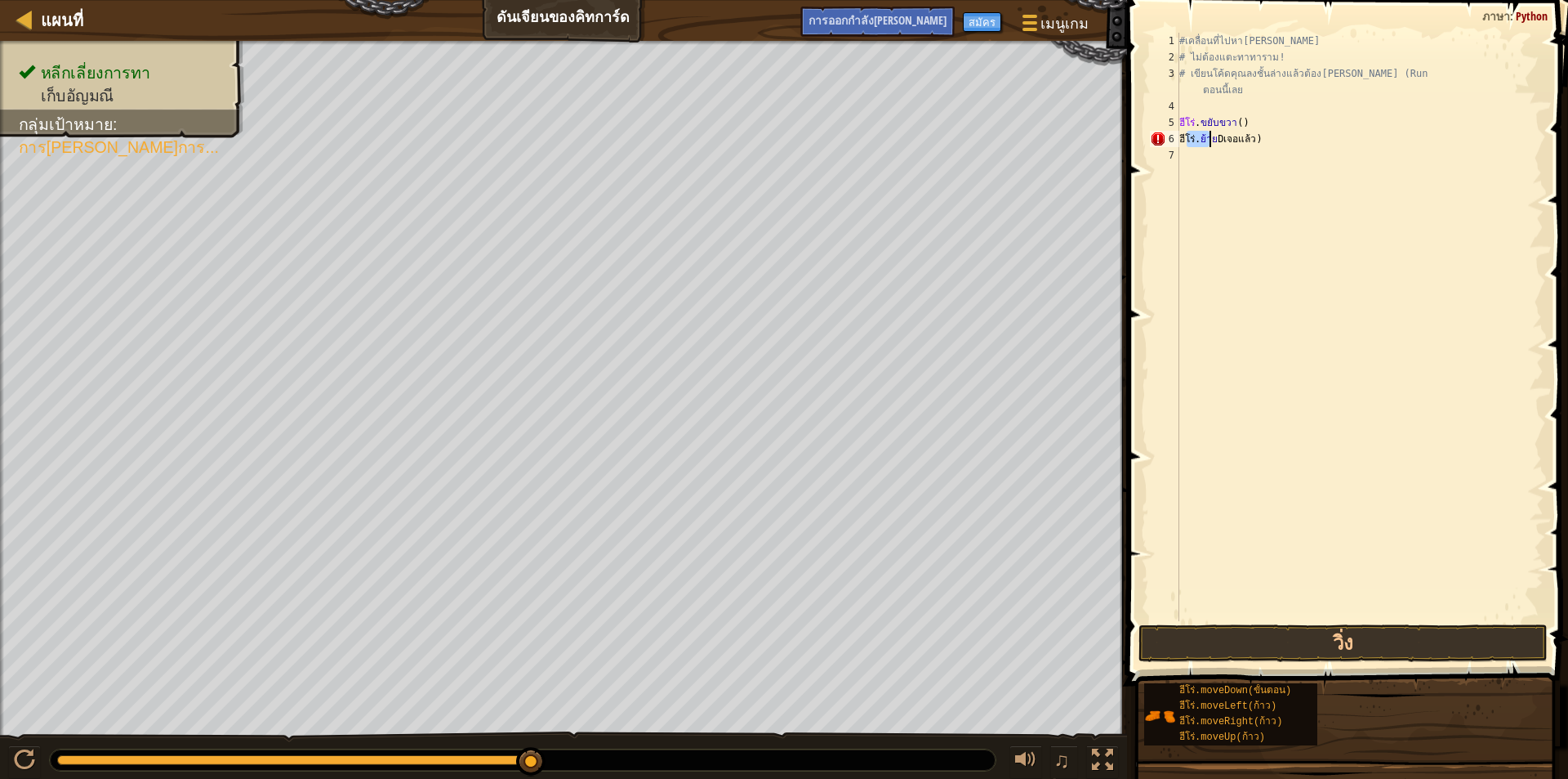
click at [1198, 134] on div "#เคลื่อนที่ไปหา[PERSON_NAME] # ไม่ต้องแตะทาทาราม! # เขียนโค้ดคุณลงชั้นล่างแล้วต…" at bounding box center [1360, 343] width 368 height 621
drag, startPoint x: 1177, startPoint y: 139, endPoint x: 1277, endPoint y: 133, distance: 100.2
click at [1277, 133] on div "ฮีโร่.moveDขั้นตอน) 1 2 3 4 5 6 7 #เคลื่อนที่ไปหา[PERSON_NAME] # ไม่ต้องแตะทาทา…" at bounding box center [1344, 326] width 397 height 588
type textarea "ฮีโร่.moveDขั้นตอน)"
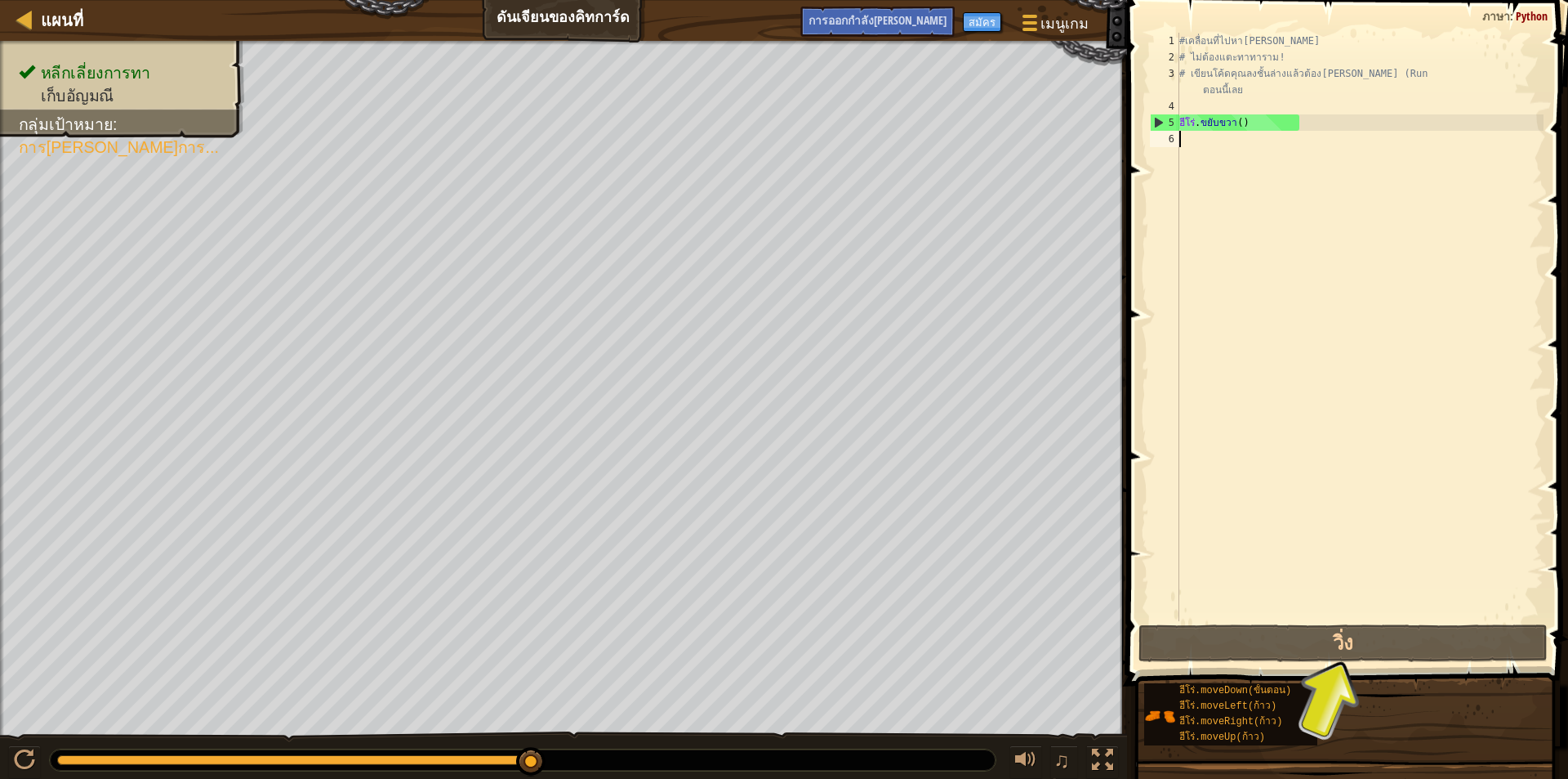
click at [1194, 141] on div "#เคลื่อนที่ไปหา[PERSON_NAME] # ไม่ต้องแตะทาทาราม! # เขียนโค้ดคุณลงชั้นล่างแล้วต…" at bounding box center [1360, 343] width 368 height 621
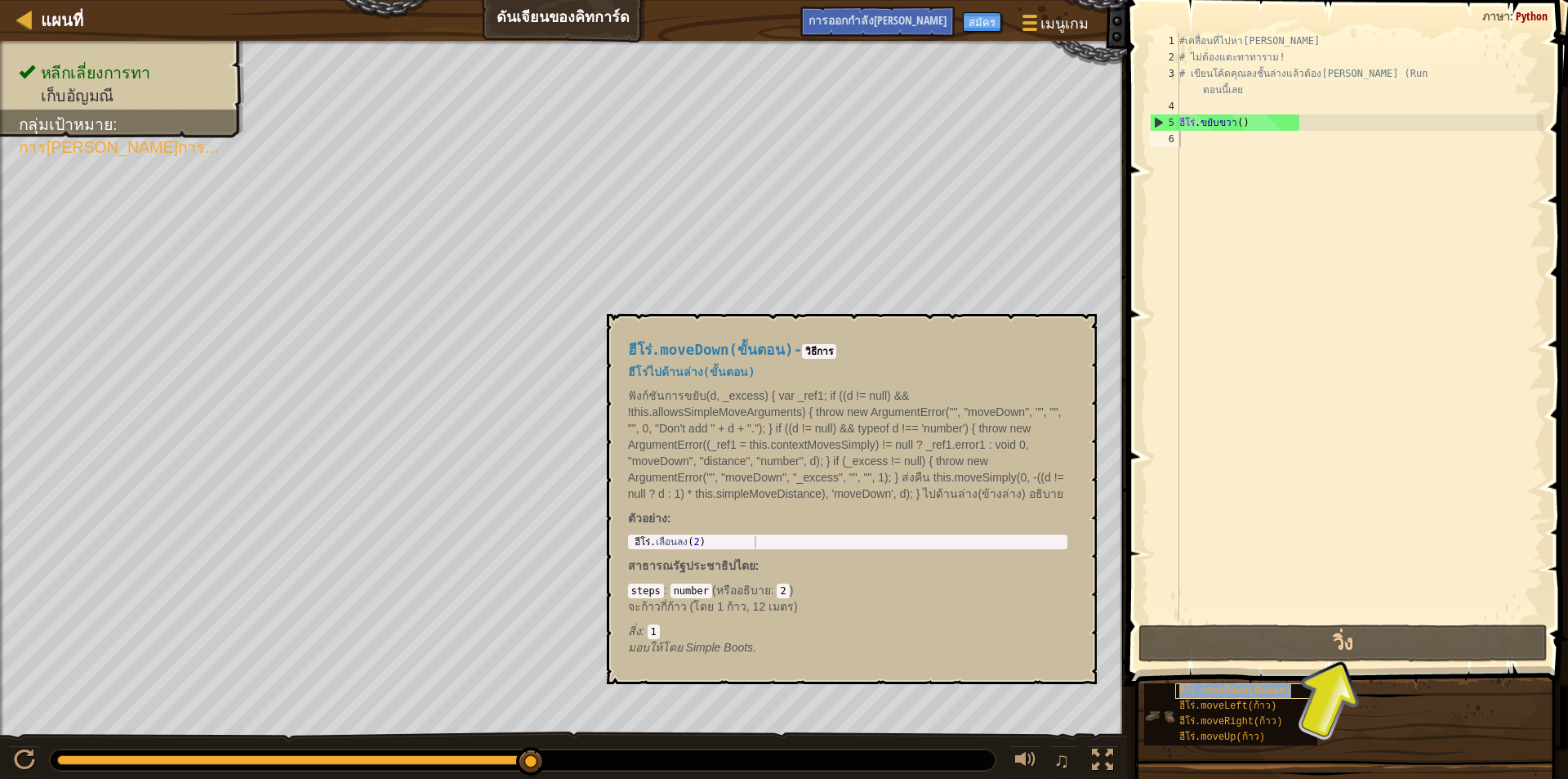
type textarea "ฮีโร่.moveDown(ขั้นตอน)"
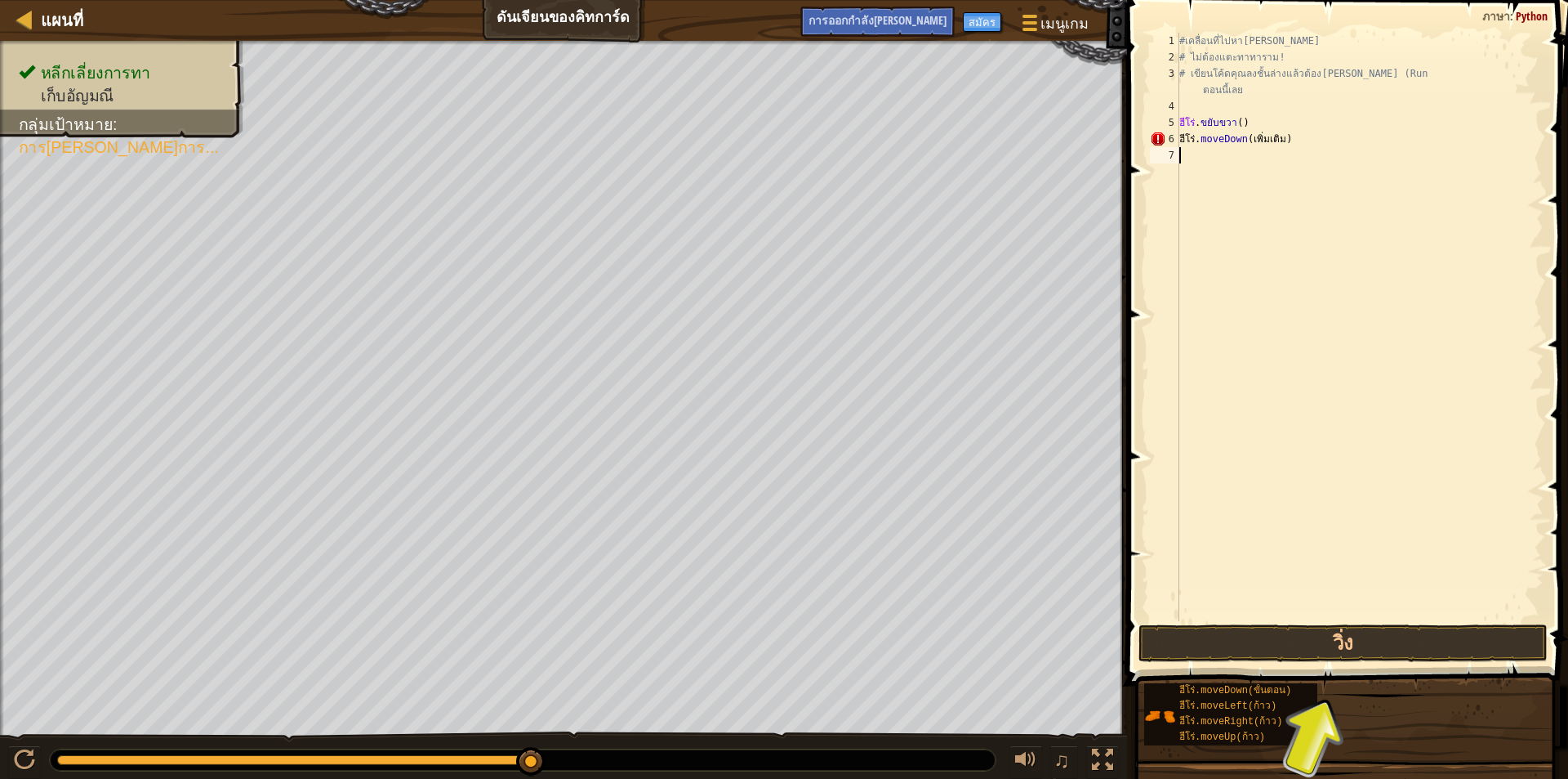
drag, startPoint x: 1415, startPoint y: 427, endPoint x: 1426, endPoint y: 527, distance: 100.6
click at [1418, 441] on div "#เคลื่อนที่ไปหา[PERSON_NAME] # ไม่ต้องแตะทาทาราม! # เขียนโค้ดคุณลงชั้นล่างแล้วต…" at bounding box center [1360, 343] width 368 height 621
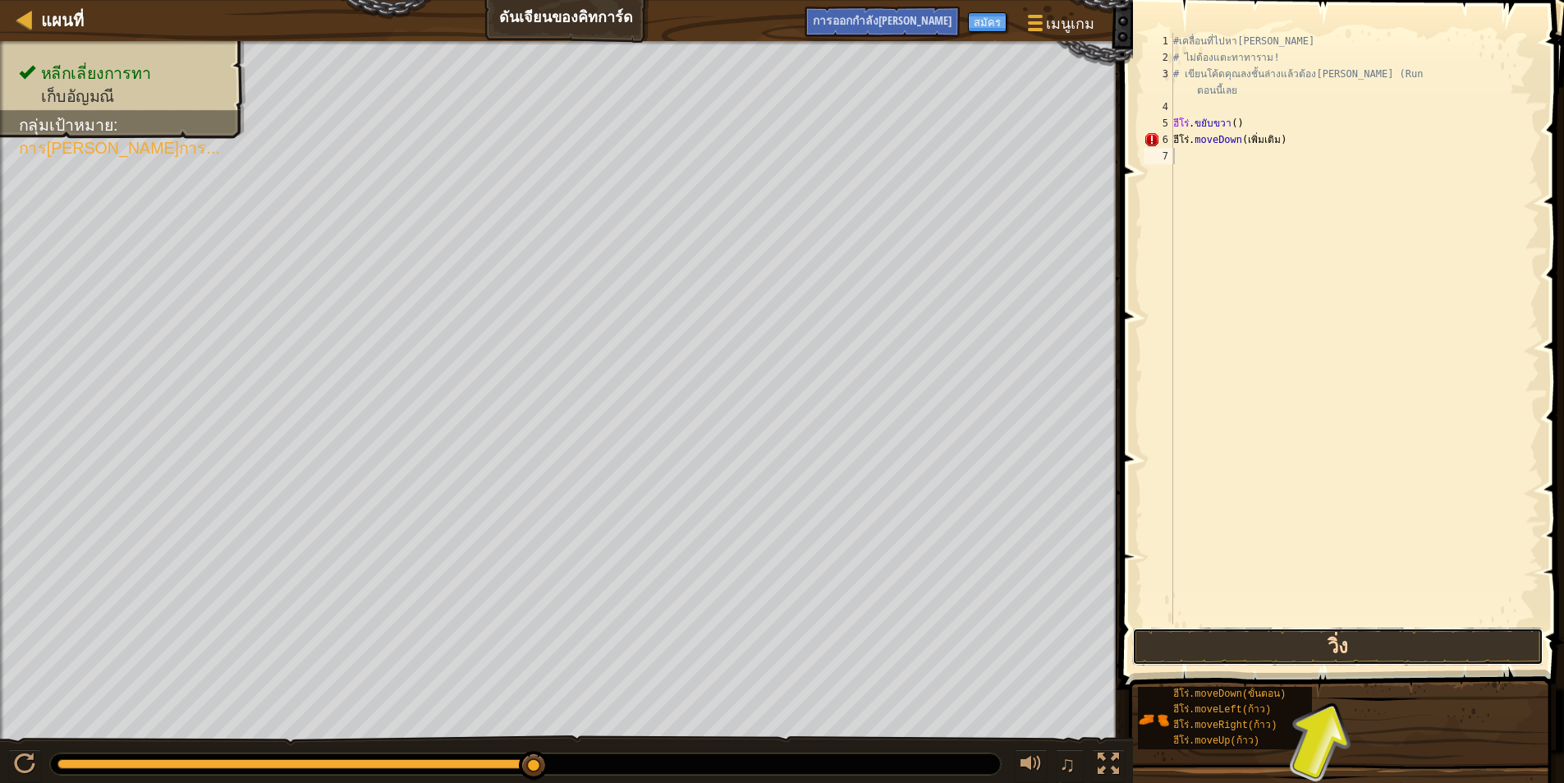
drag, startPoint x: 1384, startPoint y: 632, endPoint x: 1384, endPoint y: 645, distance: 13.1
click at [1386, 644] on button "วิ่ง" at bounding box center [1337, 646] width 411 height 38
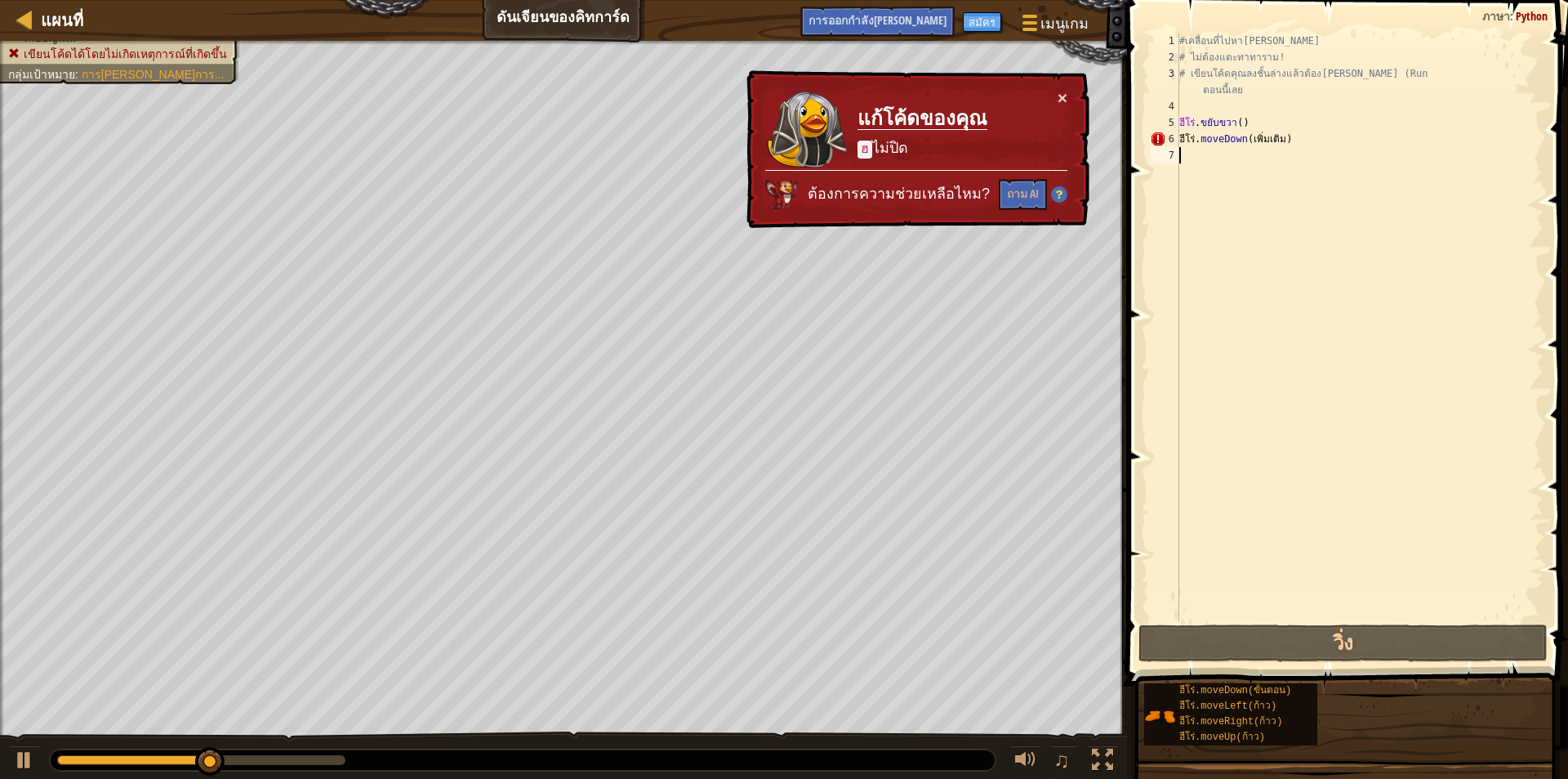
click at [1245, 311] on div "#เคลื่อนที่ไปหา[PERSON_NAME] # ไม่ต้องแตะทาทาราม! # เขียนโค้ดคุณลงชั้นล่างแล้วต…" at bounding box center [1360, 343] width 368 height 621
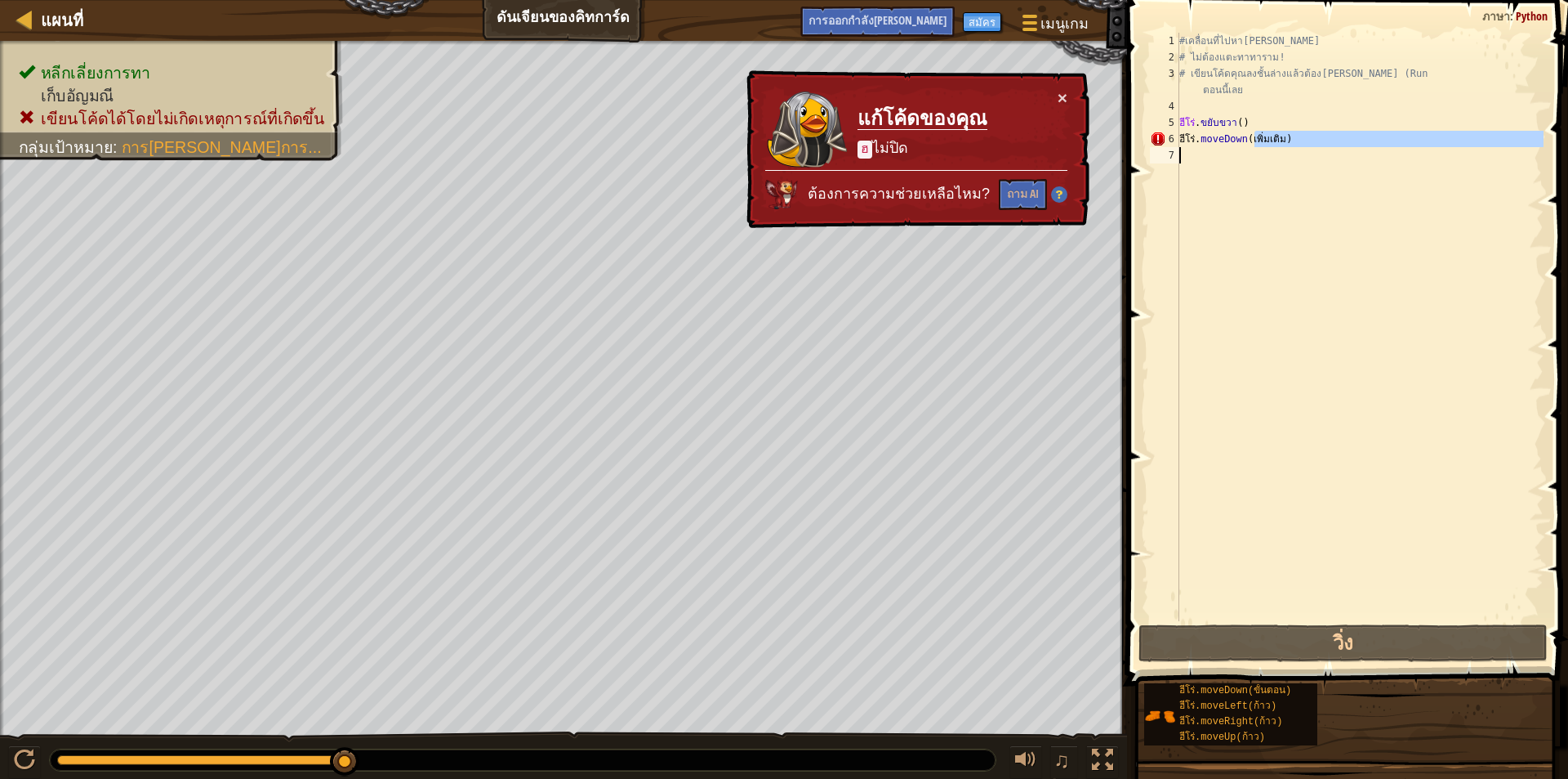
drag, startPoint x: 1256, startPoint y: 139, endPoint x: 1264, endPoint y: 157, distance: 19.7
click at [1264, 157] on div "#เคลื่อนที่ไปหา[PERSON_NAME] # ไม่ต้องแตะทาทาราม! # เขียนโค้ดคุณลงชั้นล่างแล้วต…" at bounding box center [1360, 343] width 368 height 621
drag, startPoint x: 1198, startPoint y: 143, endPoint x: 1335, endPoint y: 127, distance: 137.9
click at [1335, 127] on div "#เคลื่อนที่ไปหา[PERSON_NAME] # ไม่ต้องแตะทาทาราม! # เขียนโค้ดคุณลงชั้นล่างแล้วต…" at bounding box center [1360, 343] width 368 height 621
type textarea "hero.moveRi ฮีโght()ร่.moveDown(ขั้นตอน)"
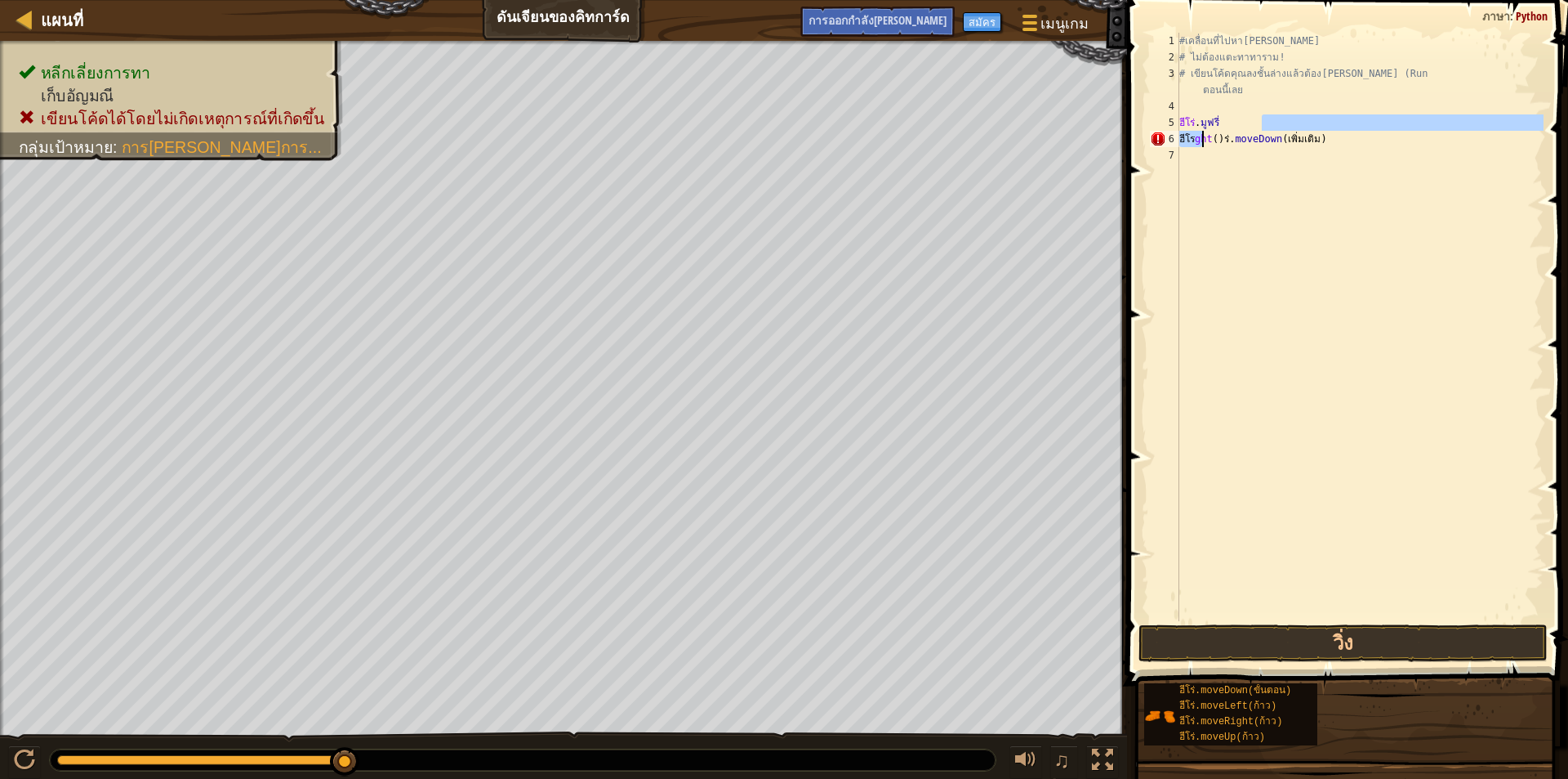
click at [1314, 160] on div "#เคลื่อนที่ไปหา[PERSON_NAME] # ไม่ต้องแตะทาทาราม! # เขียนโค้ดคุณลงชั้นล่างแล้วต…" at bounding box center [1360, 343] width 368 height 621
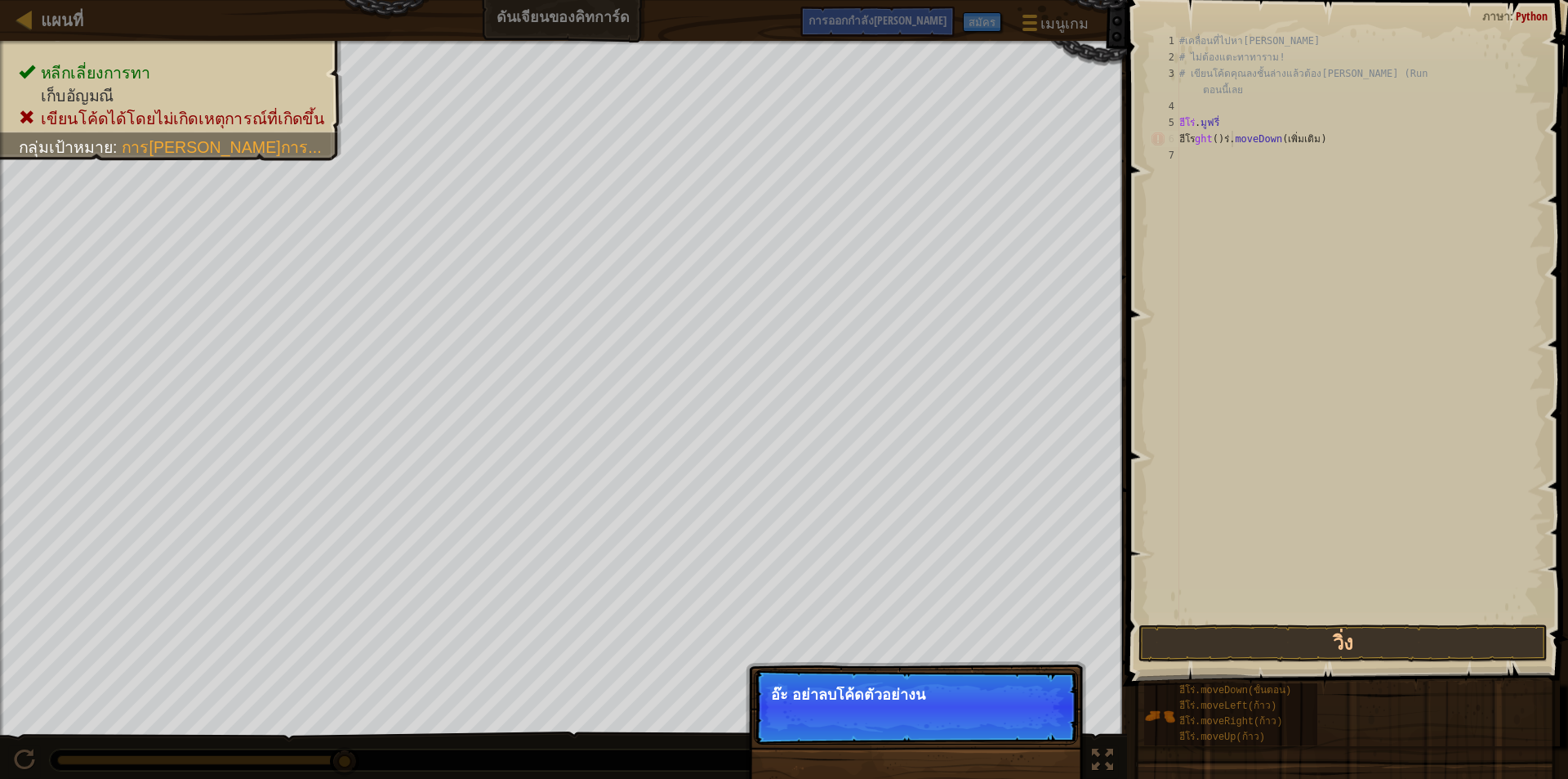
drag, startPoint x: 1231, startPoint y: 144, endPoint x: 1290, endPoint y: 190, distance: 74.8
click at [1272, 181] on div "#เคลื่อนที่ไปหา[PERSON_NAME] # ไม่ต้องแตะทาทาราม! # เขียนโค้ดคุณลงชั้นล่างแล้วต…" at bounding box center [1360, 343] width 368 height 621
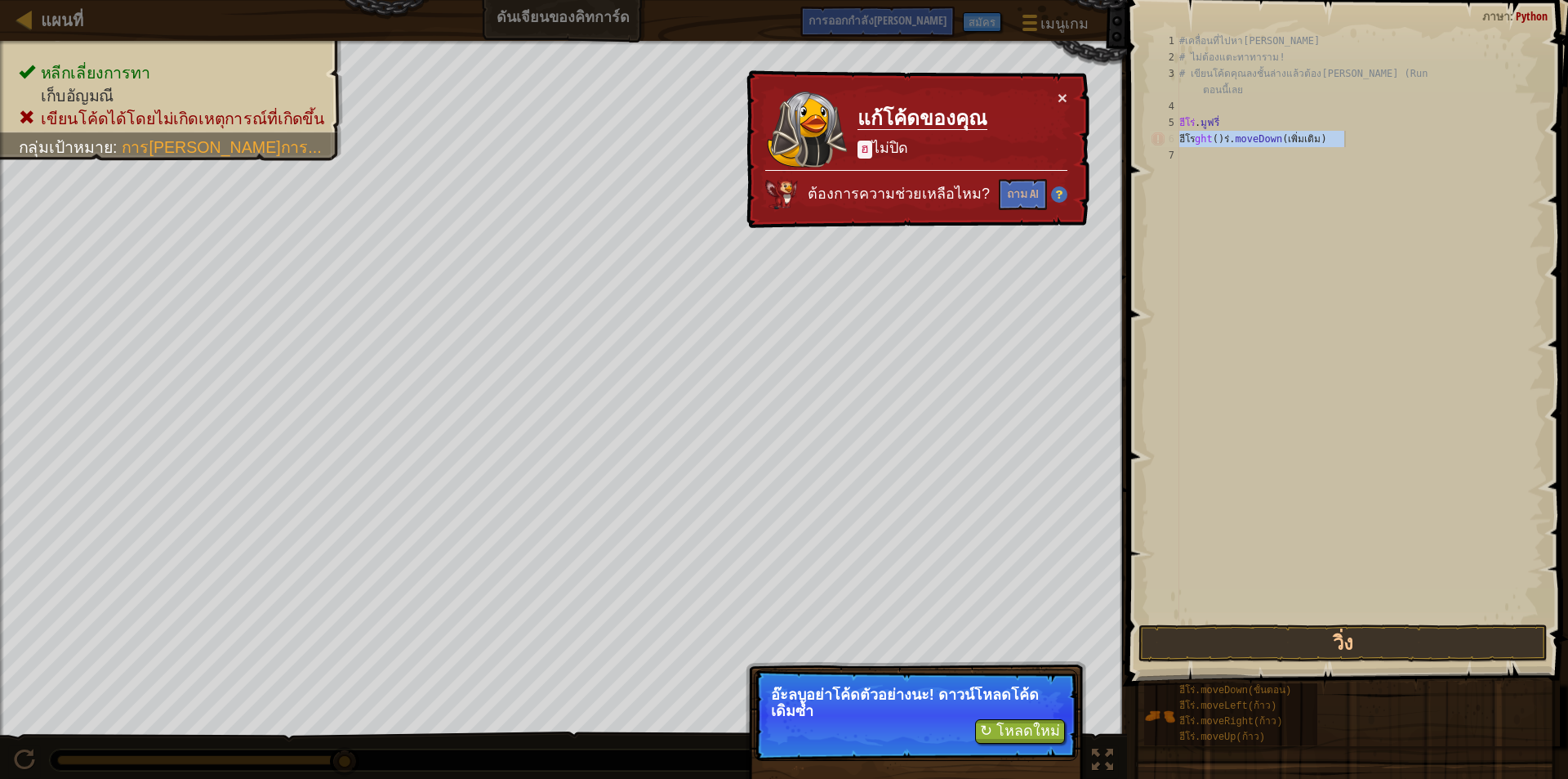
drag, startPoint x: 1180, startPoint y: 142, endPoint x: 1350, endPoint y: 131, distance: 170.4
click at [1350, 131] on div "#เคลื่อนที่ไปหา[PERSON_NAME] # ไม่ต้องแตะทาทาราม! # เขียนโค้ดคุณลงชั้นล่างแล้วต…" at bounding box center [1360, 343] width 368 height 621
type textarea "ฮีโght()ร่.moveDown(ขั้นตอน)"
click at [1071, 86] on div "× แก้โค้ดของคุณ ฮ ไม่ปิด ต้องการความช่วยเหลือไหม? ถาม AI" at bounding box center [916, 150] width 346 height 159
click at [1060, 93] on button "×" at bounding box center [1062, 97] width 10 height 17
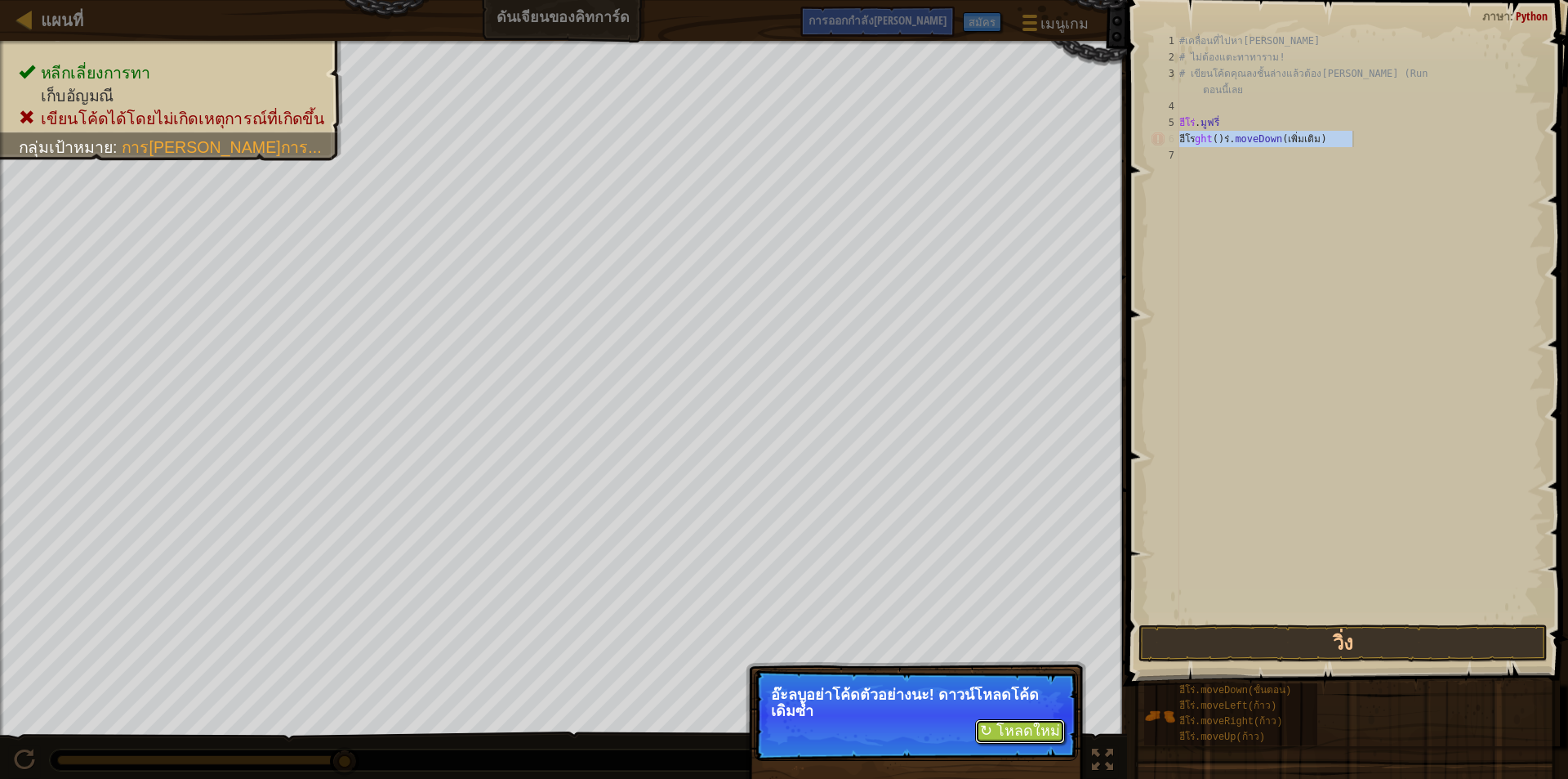
click at [1016, 722] on font "↻ โหลดใหม่" at bounding box center [1019, 730] width 80 height 16
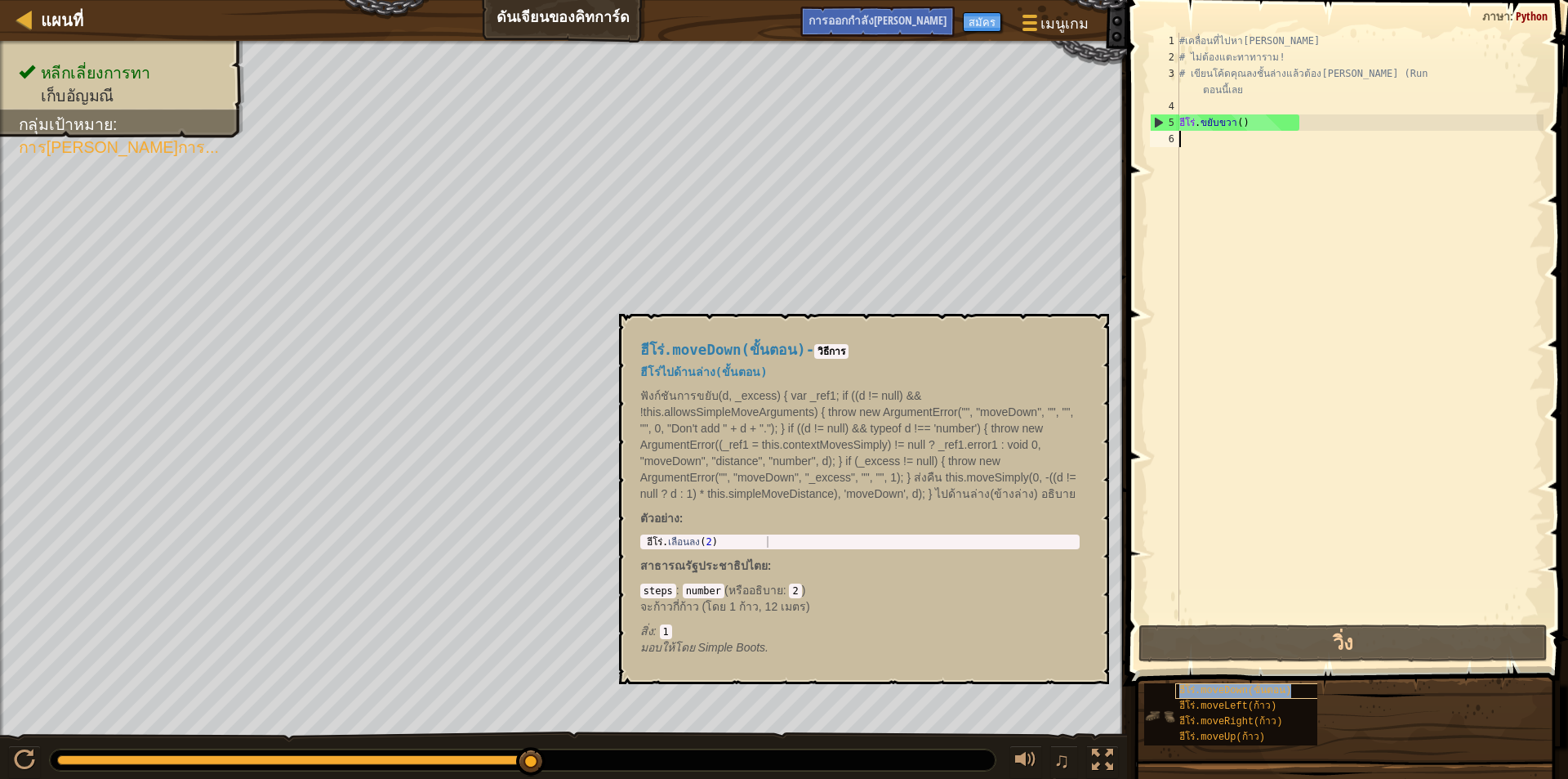
click at [1248, 692] on font "ฮีโร่.moveDown(ขั้นตอน)" at bounding box center [1235, 689] width 112 height 11
type textarea "hero.moveDown(2)"
drag, startPoint x: 645, startPoint y: 543, endPoint x: 751, endPoint y: 549, distance: 106.2
click at [751, 549] on div "ฮีโร่.moveDown(ขั้นตอน) - วิธีการ ฮีโร่ไปด้านล่าง(ขั้นตอน) ฟังก์ชันการขยับ(d, _…" at bounding box center [859, 498] width 462 height 344
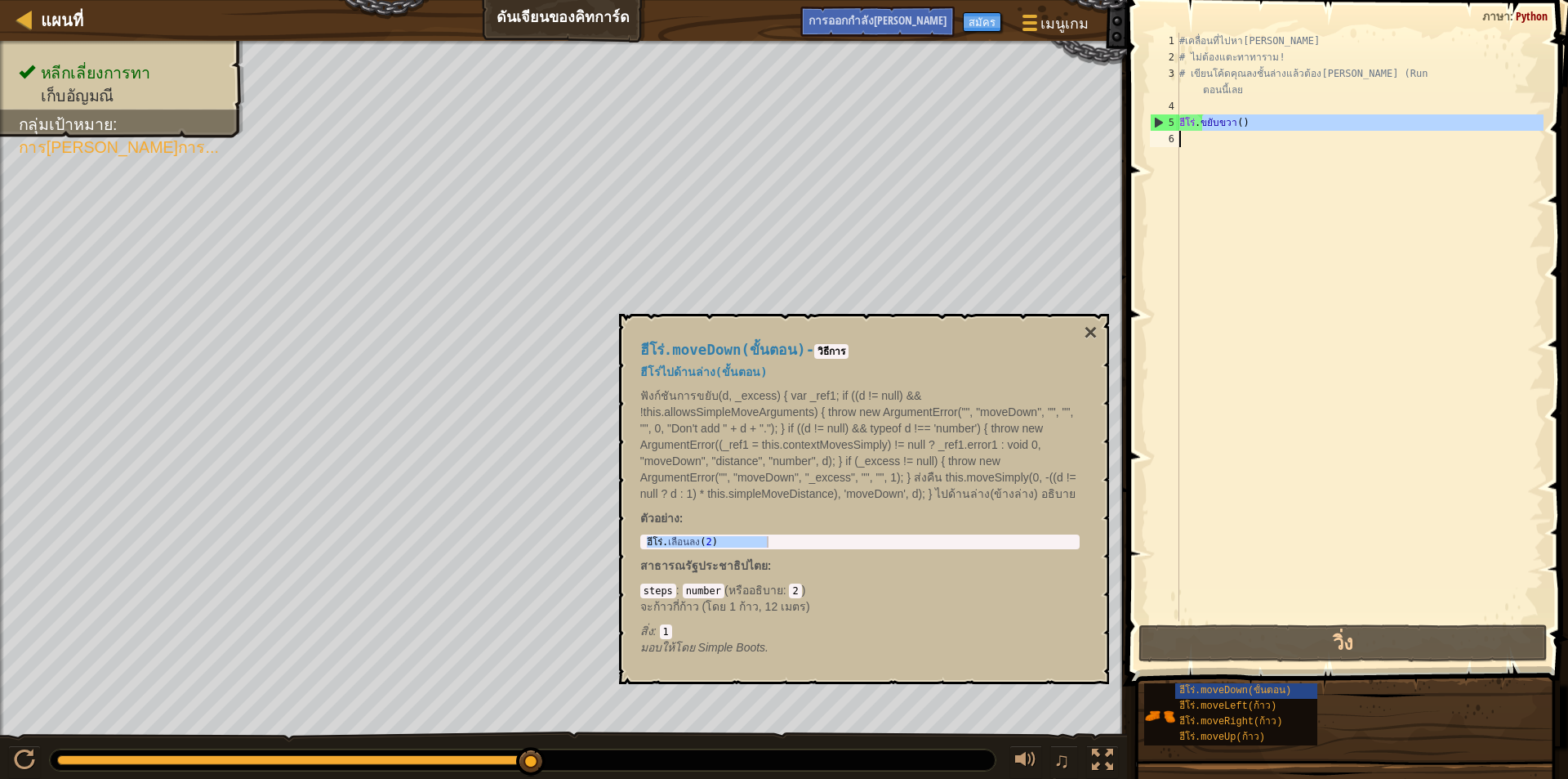
drag, startPoint x: 777, startPoint y: 531, endPoint x: 1180, endPoint y: 140, distance: 561.5
click at [1180, 140] on div "#เคลื่อนที่ไปหา[PERSON_NAME] # ไม่ต้องแตะทาทาราม! # เขียนโค้ดคุณลงชั้นล่างแล้วต…" at bounding box center [1360, 343] width 368 height 621
type textarea "hero.moveRight()"
click at [1224, 153] on div "#เคลื่อนที่ไปหา[PERSON_NAME] # ไม่ต้องแตะทาทาราม! # เขียนโค้ดคุณลงชั้นล่างแล้วต…" at bounding box center [1360, 326] width 368 height 588
drag, startPoint x: 1176, startPoint y: 138, endPoint x: 1273, endPoint y: 138, distance: 97.0
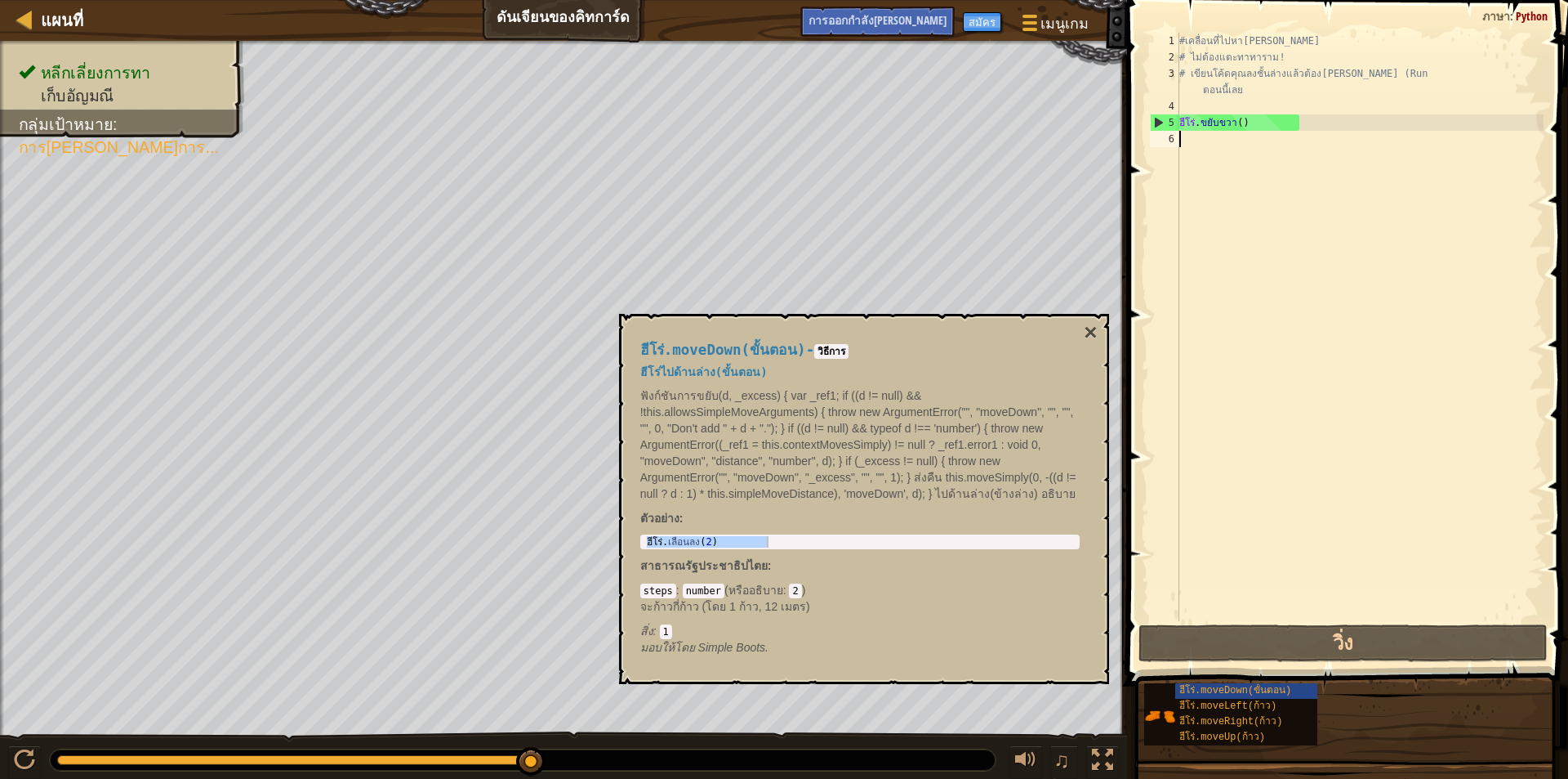
click at [1273, 138] on div "1 2 3 4 5 6 #เคลื่อนที่ไปหา[PERSON_NAME] # ไม่ต้องแตะทาทาราม! # เขียนโค้ดคุณลงช…" at bounding box center [1344, 326] width 397 height 588
click at [1272, 138] on div "#เคลื่อนที่ไปหา[PERSON_NAME] # ไม่ต้องแตะทาทาราม! # เขียนโค้ดคุณลงชั้นล่างแล้วต…" at bounding box center [1360, 343] width 368 height 621
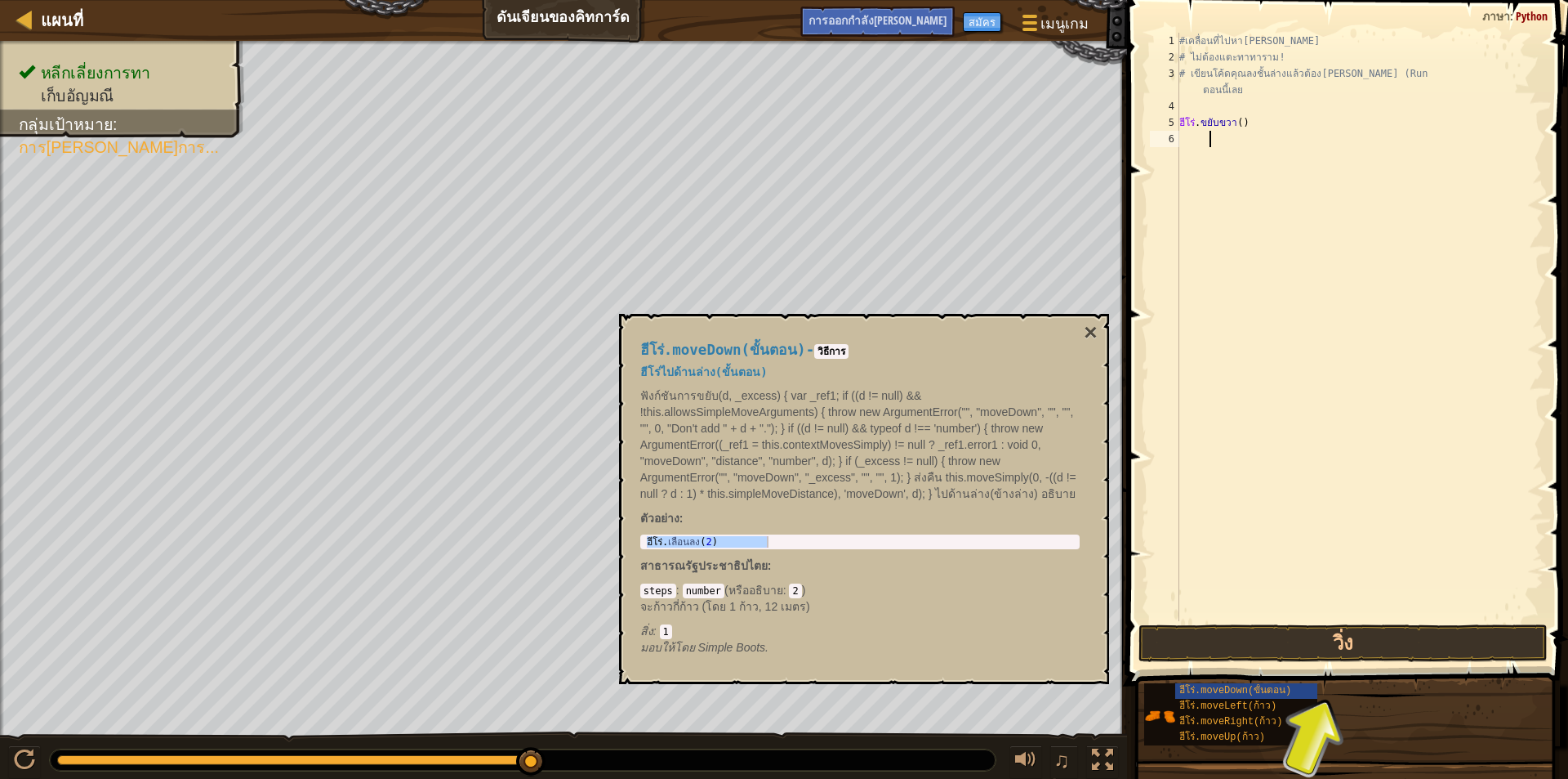
type textarea "ฮ"
type textarea "hero.moveRight()"
click at [1185, 135] on div "#เคลื่อนที่ไปหา[PERSON_NAME] # ไม่ต้องแตะทาทาราม! # เขียนโค้ดคุณลงชั้นล่างแล้วต…" at bounding box center [1360, 343] width 368 height 621
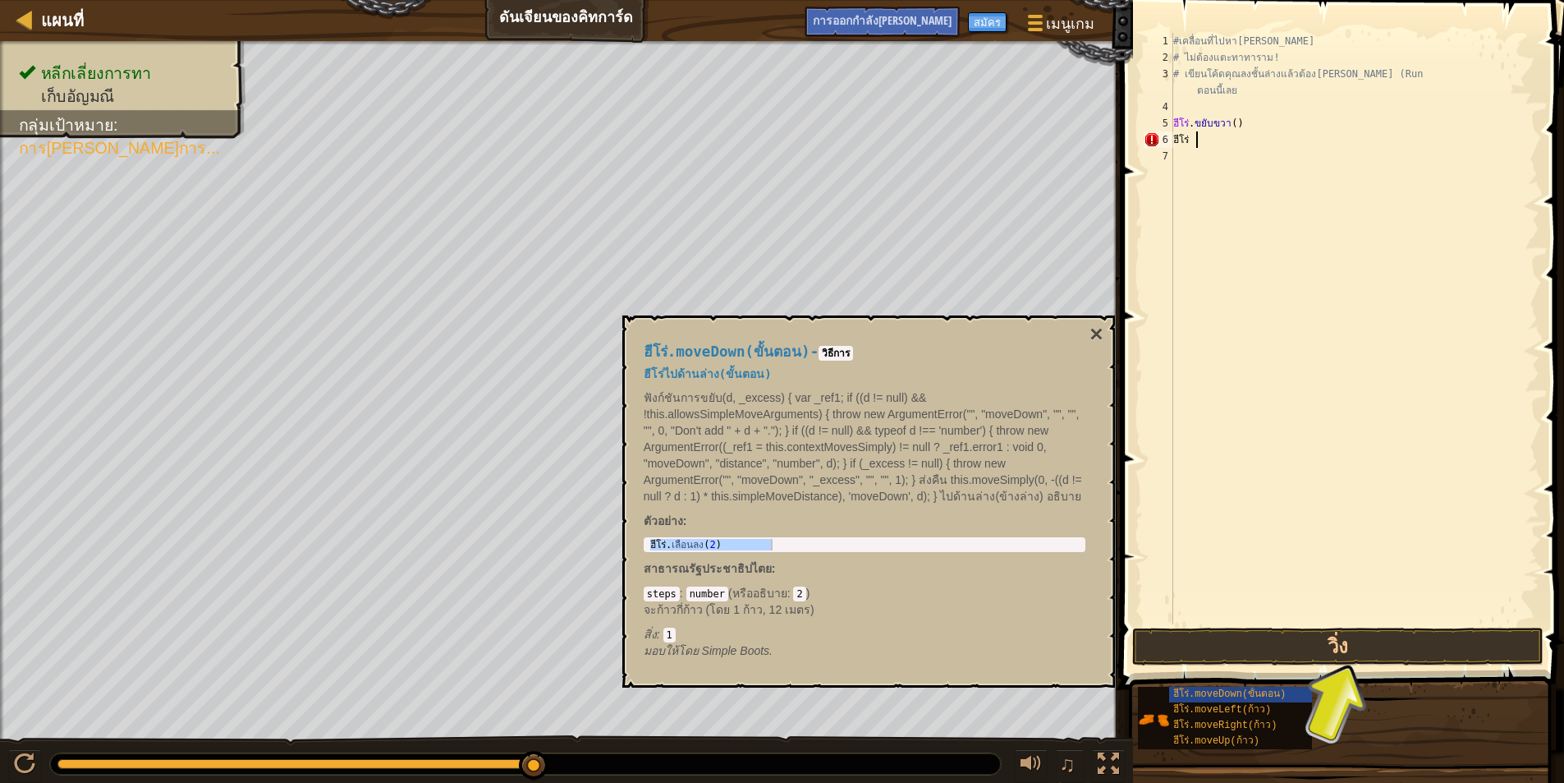
click at [1196, 137] on div "#เคลื่อนที่ไปหา[PERSON_NAME] # ไม่ต้องแตะทาทาราม! # เขียนโค้ดคุณลงชั้นล่างแล้วต…" at bounding box center [1355, 345] width 370 height 624
drag, startPoint x: 1217, startPoint y: 636, endPoint x: 1219, endPoint y: 628, distance: 8.4
click at [1219, 631] on button "วิ่ง" at bounding box center [1337, 646] width 411 height 38
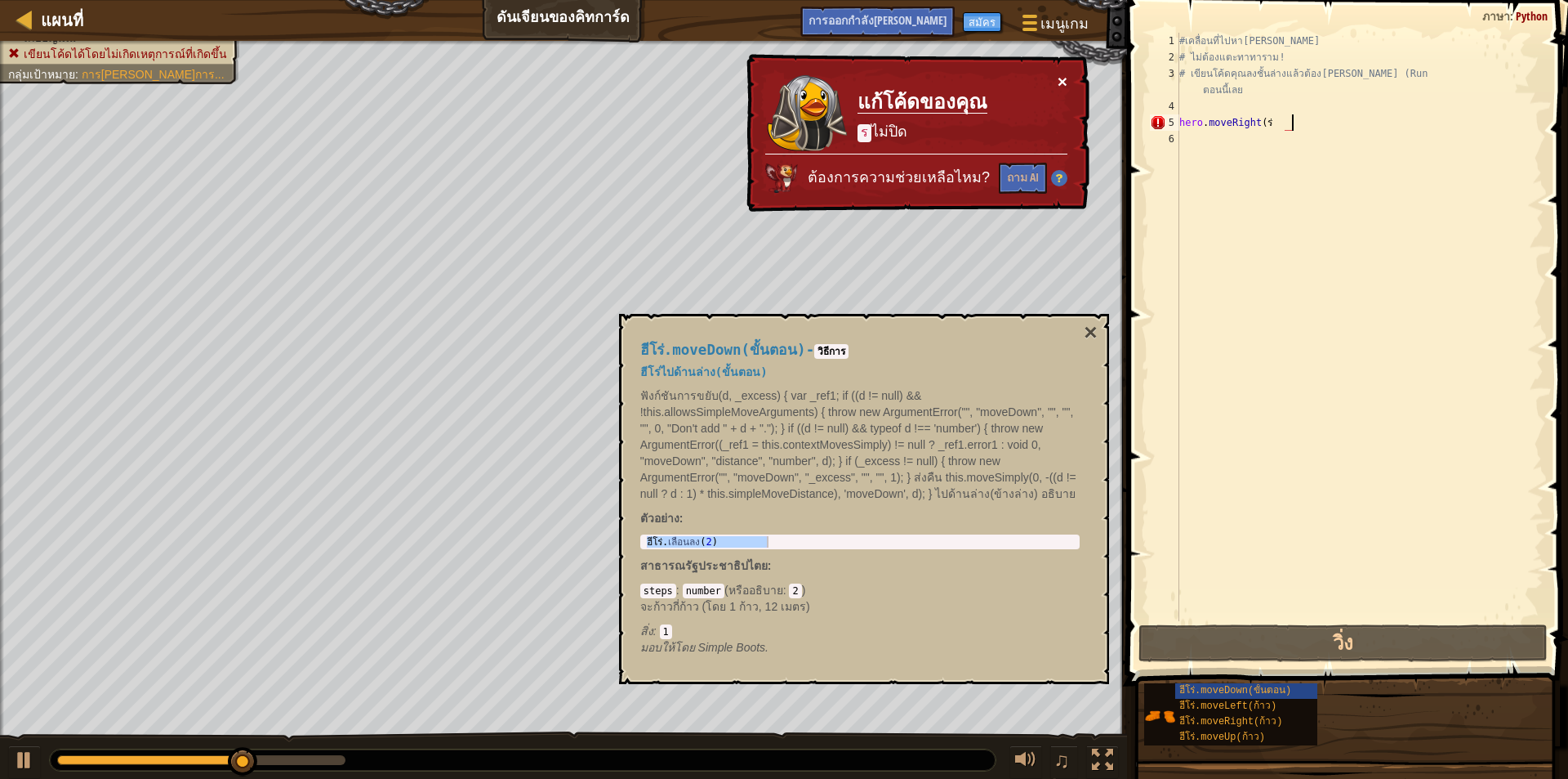
click at [1064, 80] on div "× แก้โค้ดของคุณ ร ไม่ปิด ต้องการความช่วยเหลือไหม? ถาม AI" at bounding box center [916, 133] width 346 height 159
click at [1063, 80] on button "×" at bounding box center [1062, 81] width 10 height 17
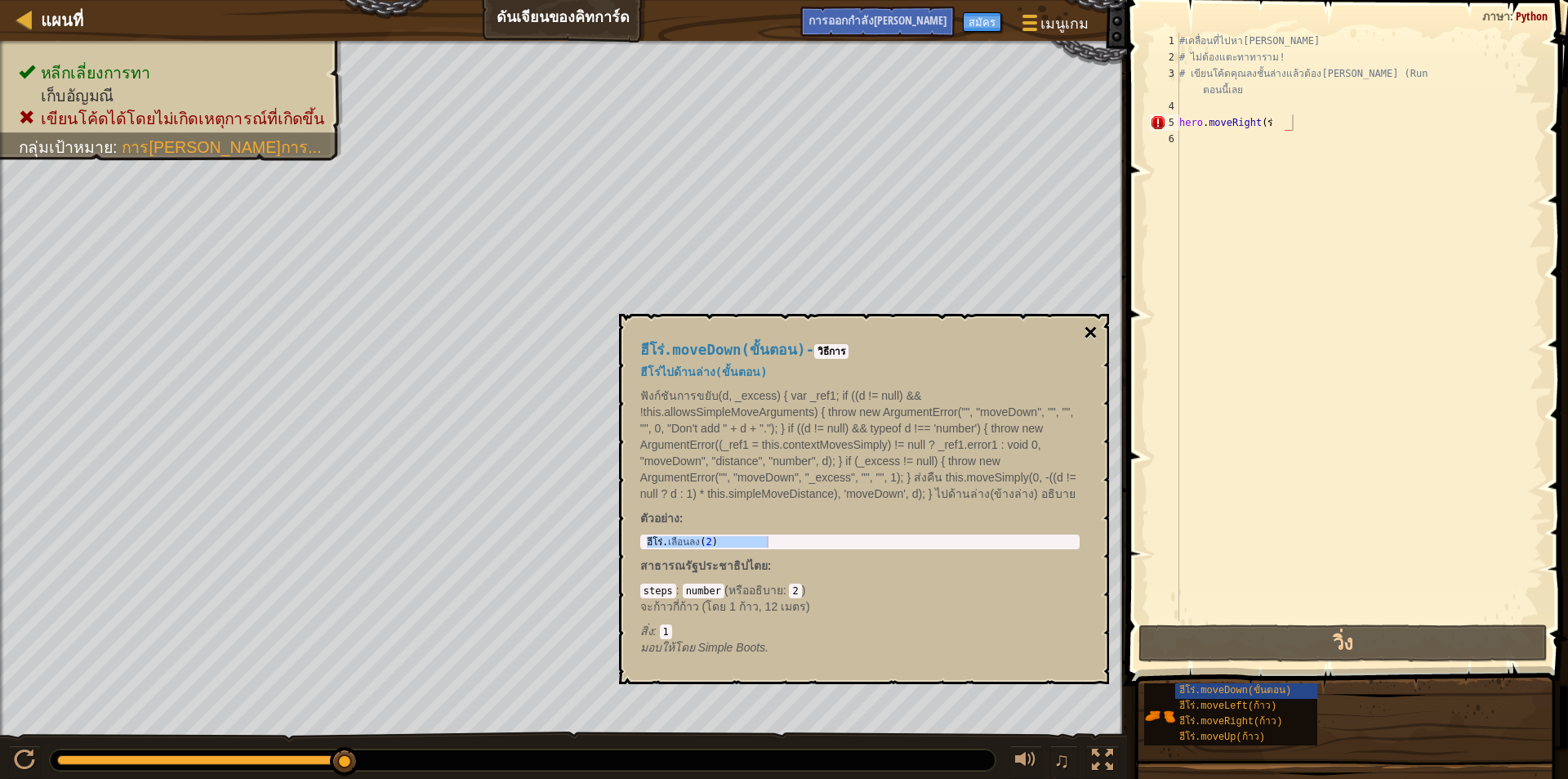
click at [1089, 328] on button "×" at bounding box center [1090, 332] width 13 height 23
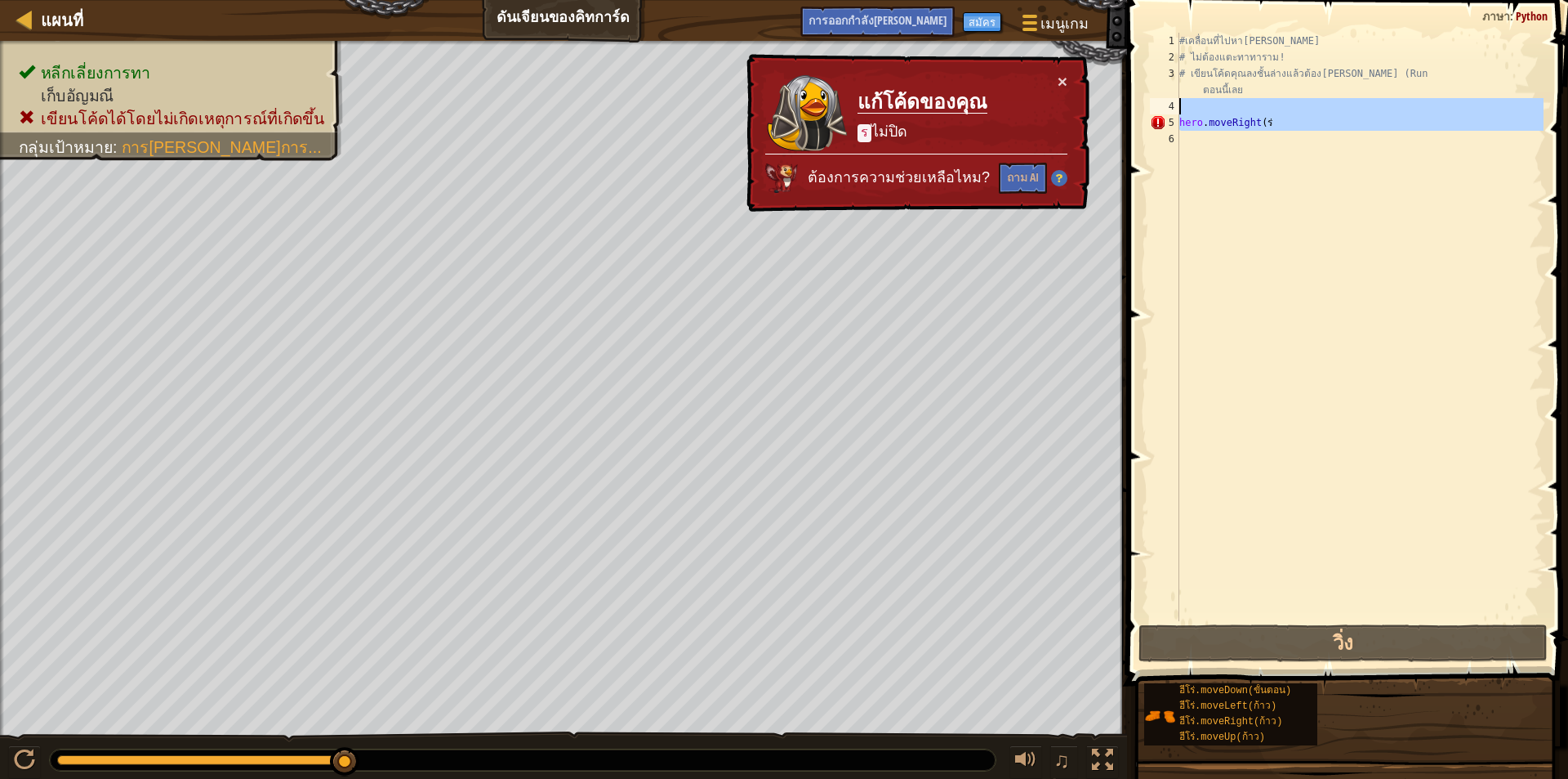
drag, startPoint x: 1205, startPoint y: 125, endPoint x: 1206, endPoint y: 113, distance: 12.0
click at [1206, 113] on div "hero.moveRight(ร่ 1 2 3 4 5 6 #เคลื่อนที่ไปหา[PERSON_NAME] # ไม่ต้องแตะทาทาราม!…" at bounding box center [1344, 326] width 397 height 588
type textarea "hero.moveRight(ร่"
drag, startPoint x: 1185, startPoint y: 124, endPoint x: 1180, endPoint y: 134, distance: 11.2
click at [1180, 134] on div "#เคลื่อนที่ไปหา[PERSON_NAME] # ไม่ต้องแตะทาทาราม! # เขียนโค้ดคุณลงชั้นล่างแล้วต…" at bounding box center [1360, 343] width 368 height 621
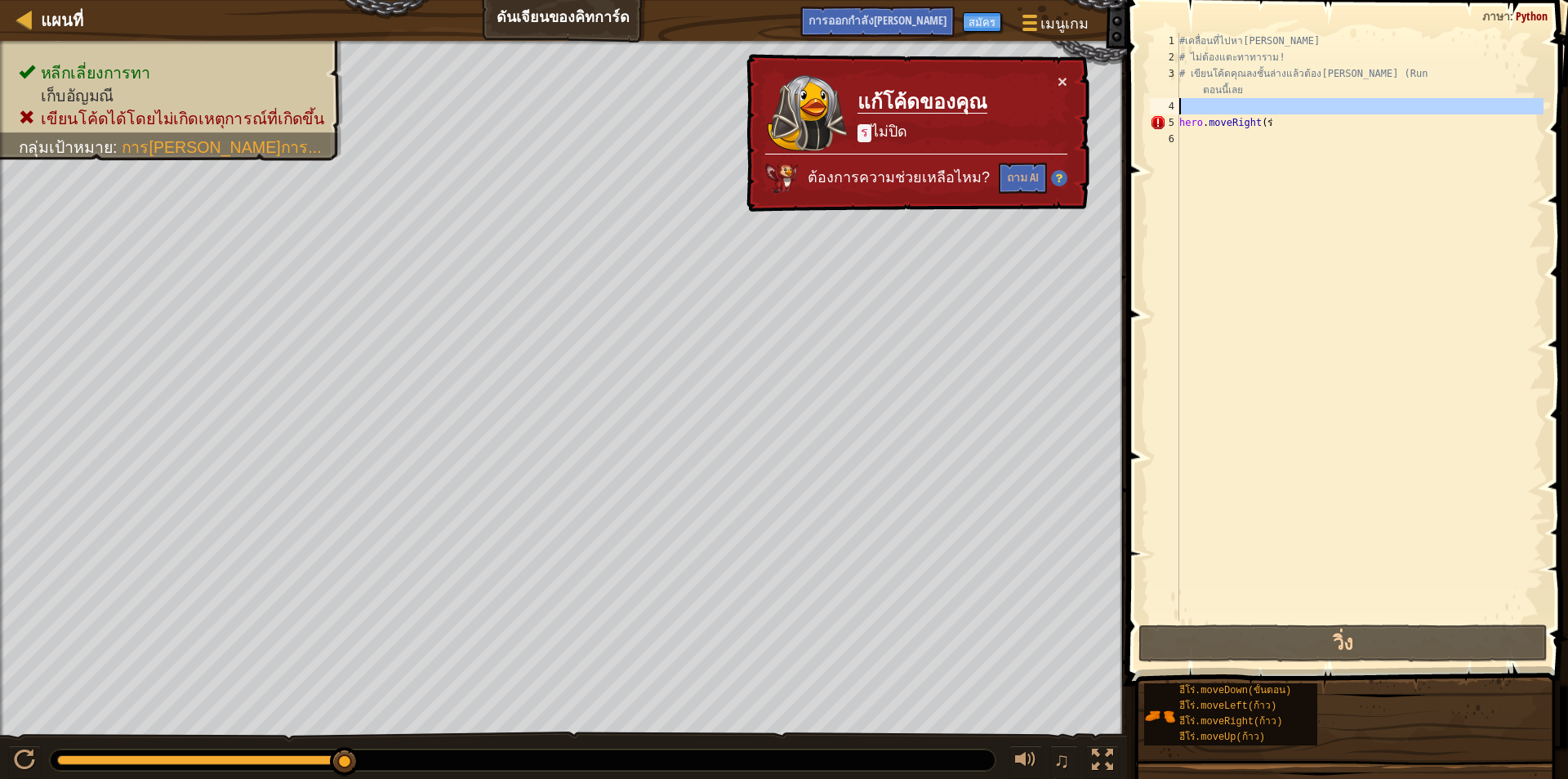
drag, startPoint x: 1180, startPoint y: 120, endPoint x: 1275, endPoint y: 111, distance: 95.4
click at [1275, 111] on div "#เคลื่อนที่ไปหา[PERSON_NAME] # ไม่ต้องแตะทาทาราม! # เขียนโค้ดคุณลงชั้นล่างแล้วต…" at bounding box center [1360, 343] width 368 height 621
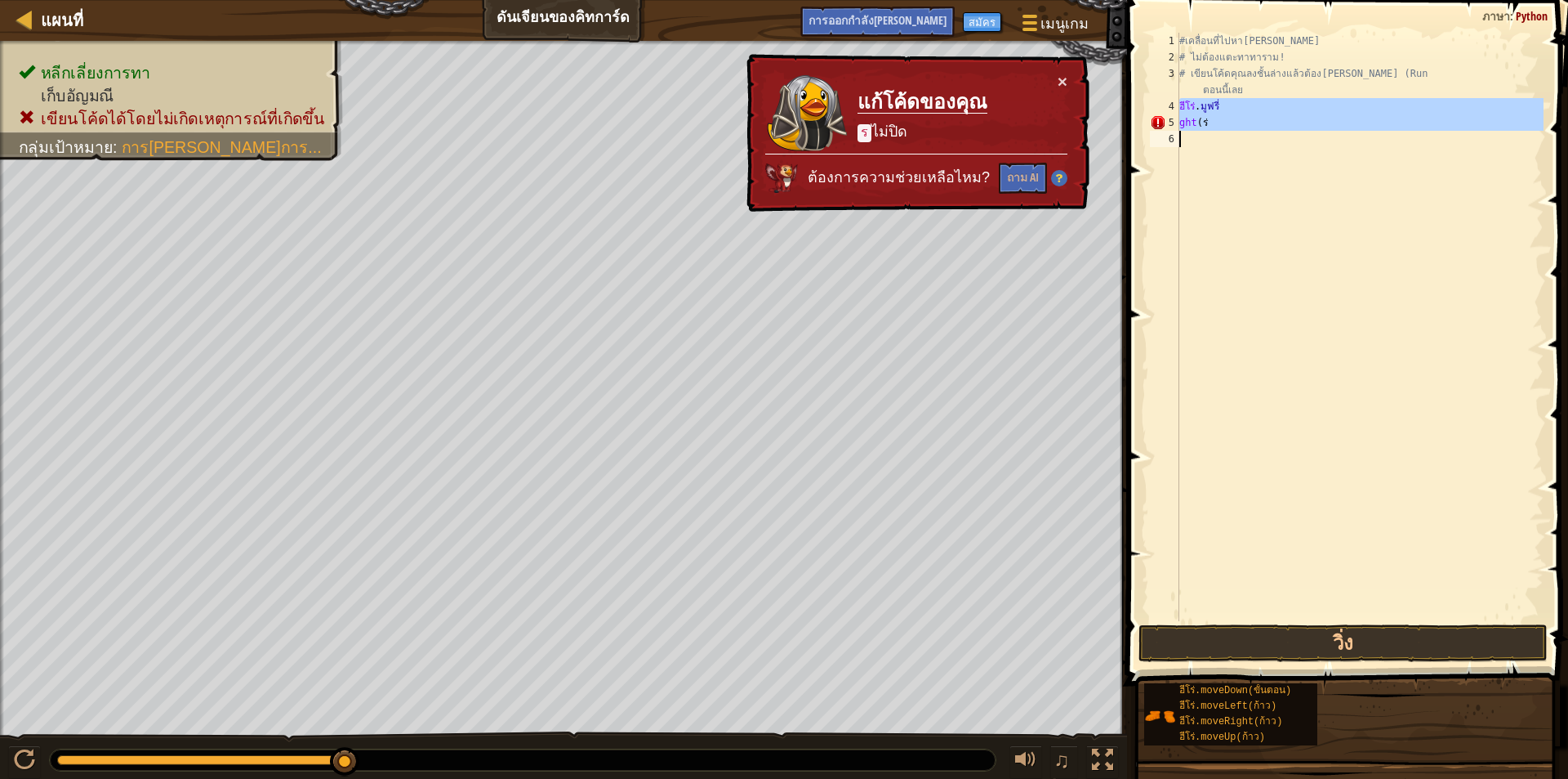
drag, startPoint x: 1174, startPoint y: 109, endPoint x: 1191, endPoint y: 127, distance: 24.8
click at [1191, 127] on div "hero.moveRi ght(ร่ 1 2 3 4 5 6 #เคลื่อนที่ไปหา[PERSON_NAME] # ไม่ต้องแตะทาทาราม…" at bounding box center [1344, 326] width 397 height 588
type textarea "ght(ร่"
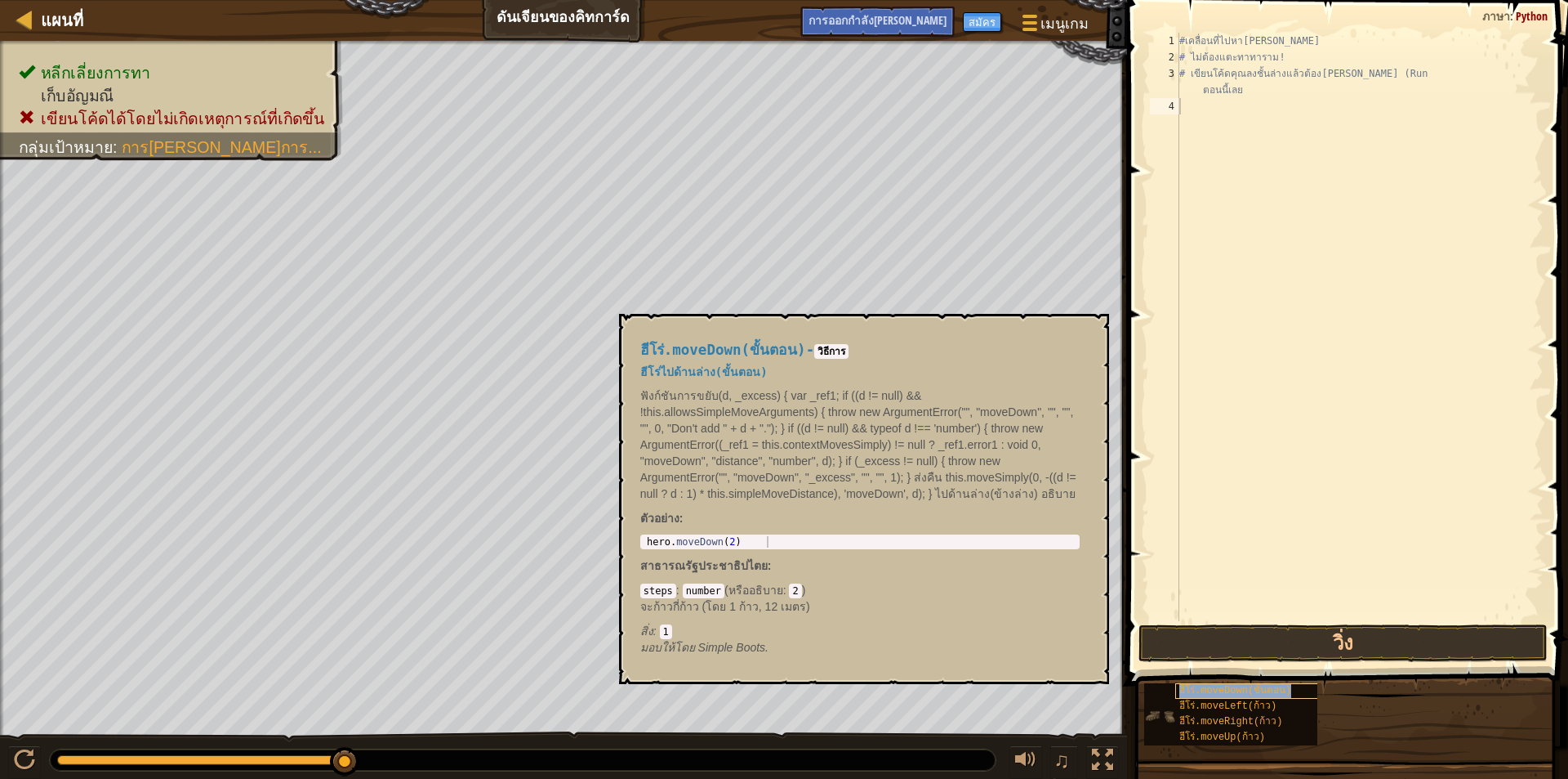
click at [1262, 687] on font "ฮีโร่.moveDown(ขั้นตอน)" at bounding box center [1235, 689] width 112 height 11
type textarea "# เขียนโค้ดคุณลงข้างล่างแล้วกดปุ่ม [PERSON_NAME] (Run เมื่อเสร็จแล้ว"
drag, startPoint x: 1162, startPoint y: 134, endPoint x: 1245, endPoint y: 91, distance: 93.5
type textarea "hero.moveDown(2)"
drag, startPoint x: 1245, startPoint y: 91, endPoint x: 642, endPoint y: 541, distance: 752.4
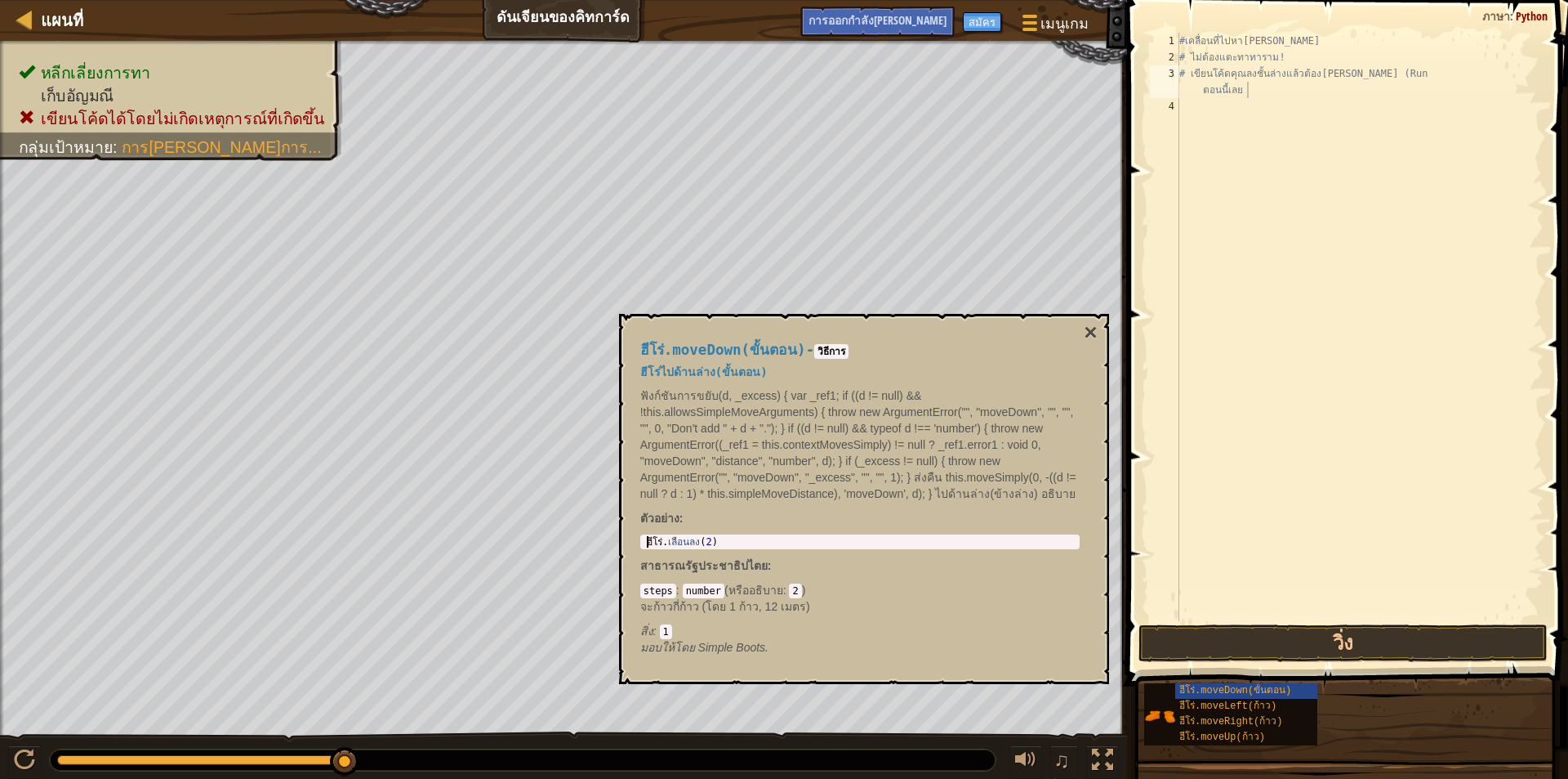
click at [637, 542] on div "ฮีโร่.moveDown(ขั้นตอน) - วิธีการ ฮีโร่ไปด้านล่าง(ขั้นตอน) ฟังก์ชันการขยับ(d, _…" at bounding box center [859, 498] width 462 height 344
click at [1211, 102] on div "#เคลื่อนที่ไปหา[PERSON_NAME] # ไม่ต้องแตะทาทาราม! # เขียนโค้ดคุณลงชั้นล่างแล้วต…" at bounding box center [1360, 343] width 368 height 621
click at [1187, 112] on div "#เคลื่อนที่ไปหา[PERSON_NAME] # ไม่ต้องแตะทาทาราม! # เขียนโค้ดคุณลงชั้นล่างแล้วต…" at bounding box center [1360, 343] width 368 height 621
type textarea "5"
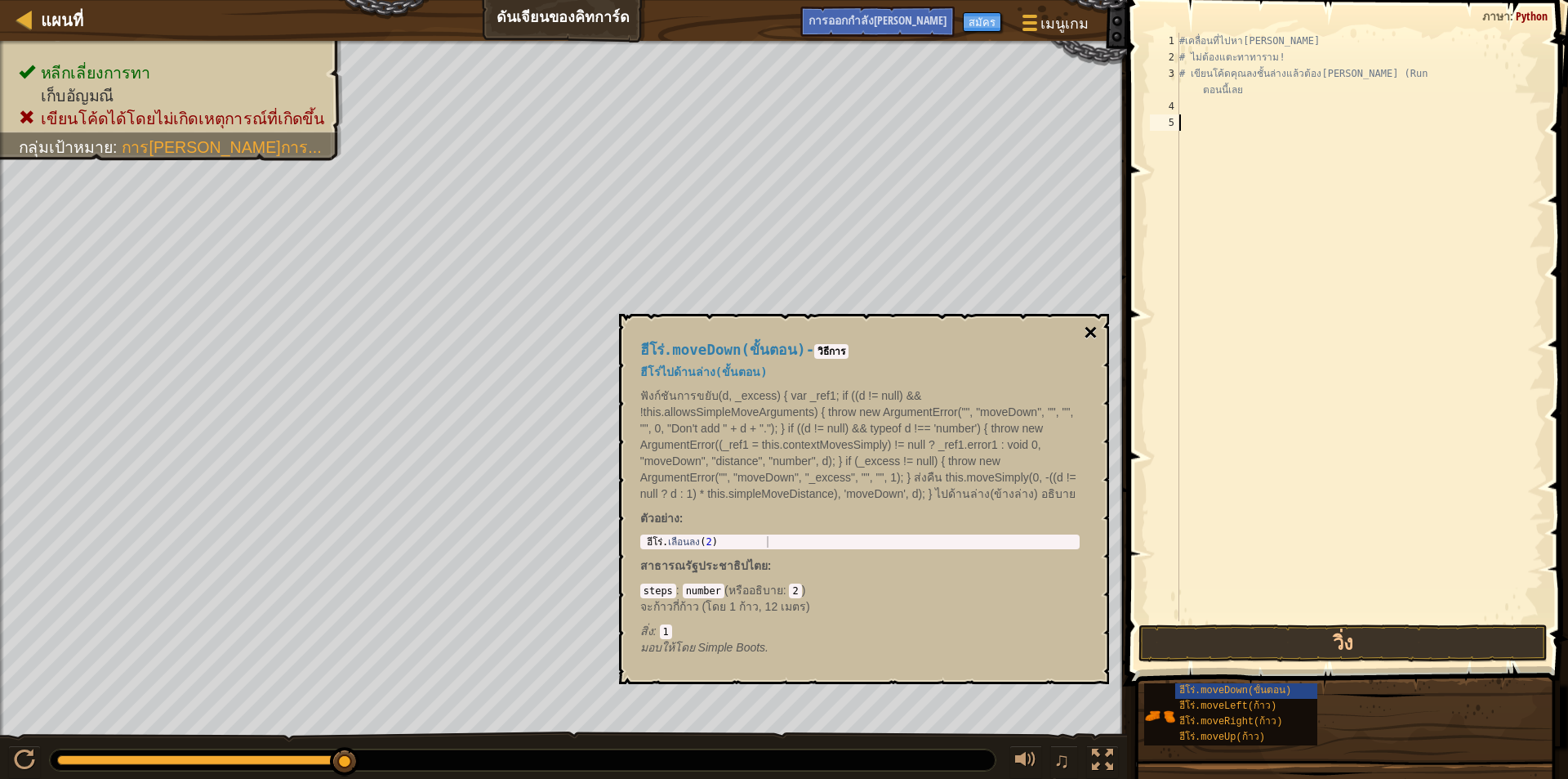
click at [1094, 325] on button "×" at bounding box center [1090, 332] width 13 height 23
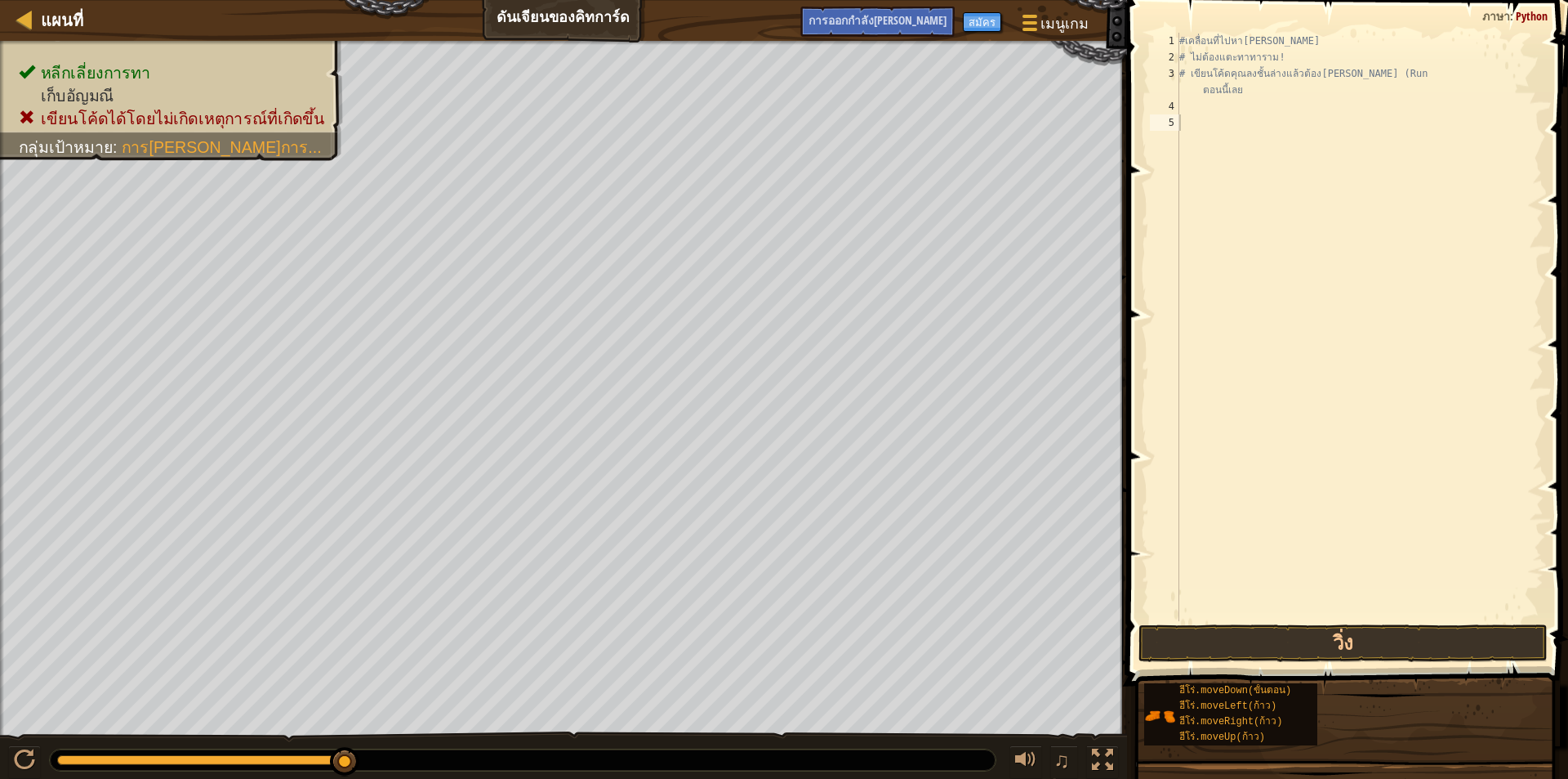
click at [1211, 682] on div "ฮีโร่.moveDown(ขั้นตอน) ฮีโร่.moveLeft(ก้าว) ฮีโร่.moveRight(ก้าว) ฮีโร่.moveUp…" at bounding box center [1350, 714] width 414 height 64
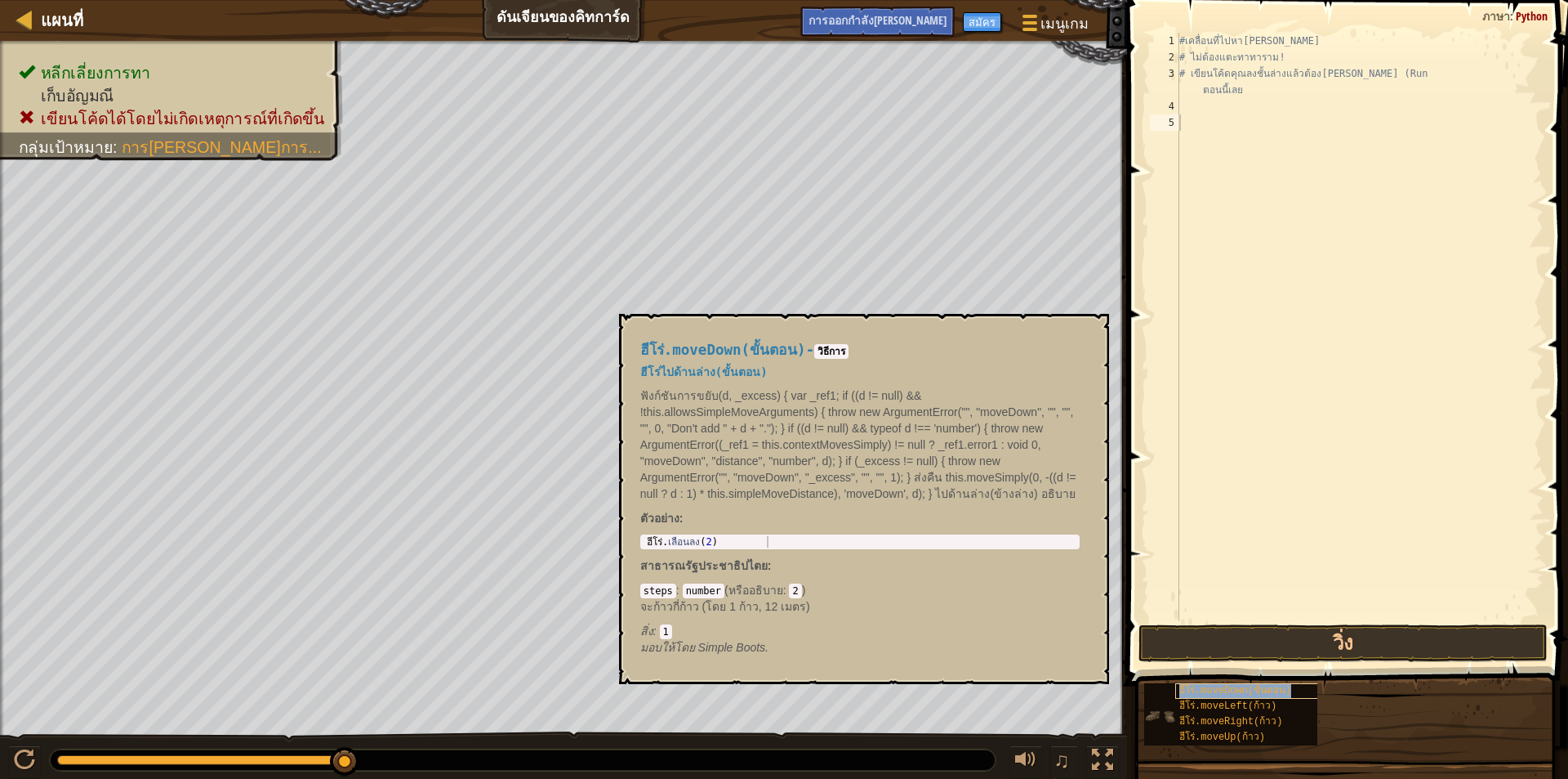
click at [1210, 685] on font "ฮีโร่.moveDown(ขั้นตอน)" at bounding box center [1235, 689] width 112 height 11
type textarea "hero.moveDown(2)"
drag, startPoint x: 643, startPoint y: 537, endPoint x: 739, endPoint y: 537, distance: 96.0
click at [739, 537] on div "ฮีโร่ . เลื่อนลง ( 2 )" at bounding box center [859, 553] width 433 height 34
drag, startPoint x: 1182, startPoint y: 131, endPoint x: 1199, endPoint y: 127, distance: 17.5
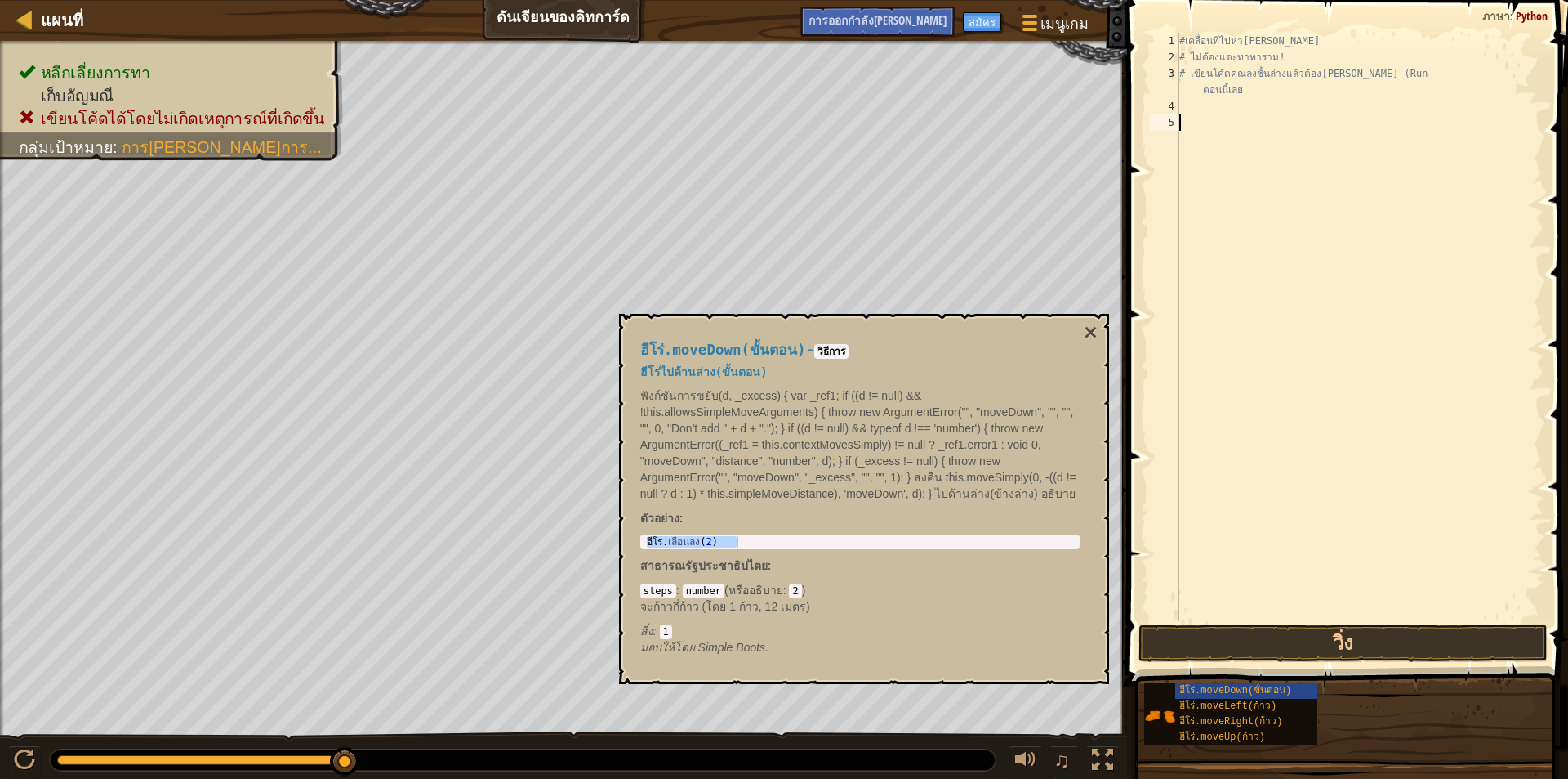
click at [1199, 127] on div "#เคลื่อนที่ไปหา[PERSON_NAME] # ไม่ต้องแตะทาทาราม! # เขียนโค้ดคุณลงชั้นล่างแล้วต…" at bounding box center [1360, 343] width 368 height 621
paste textarea "hero.moveDow"
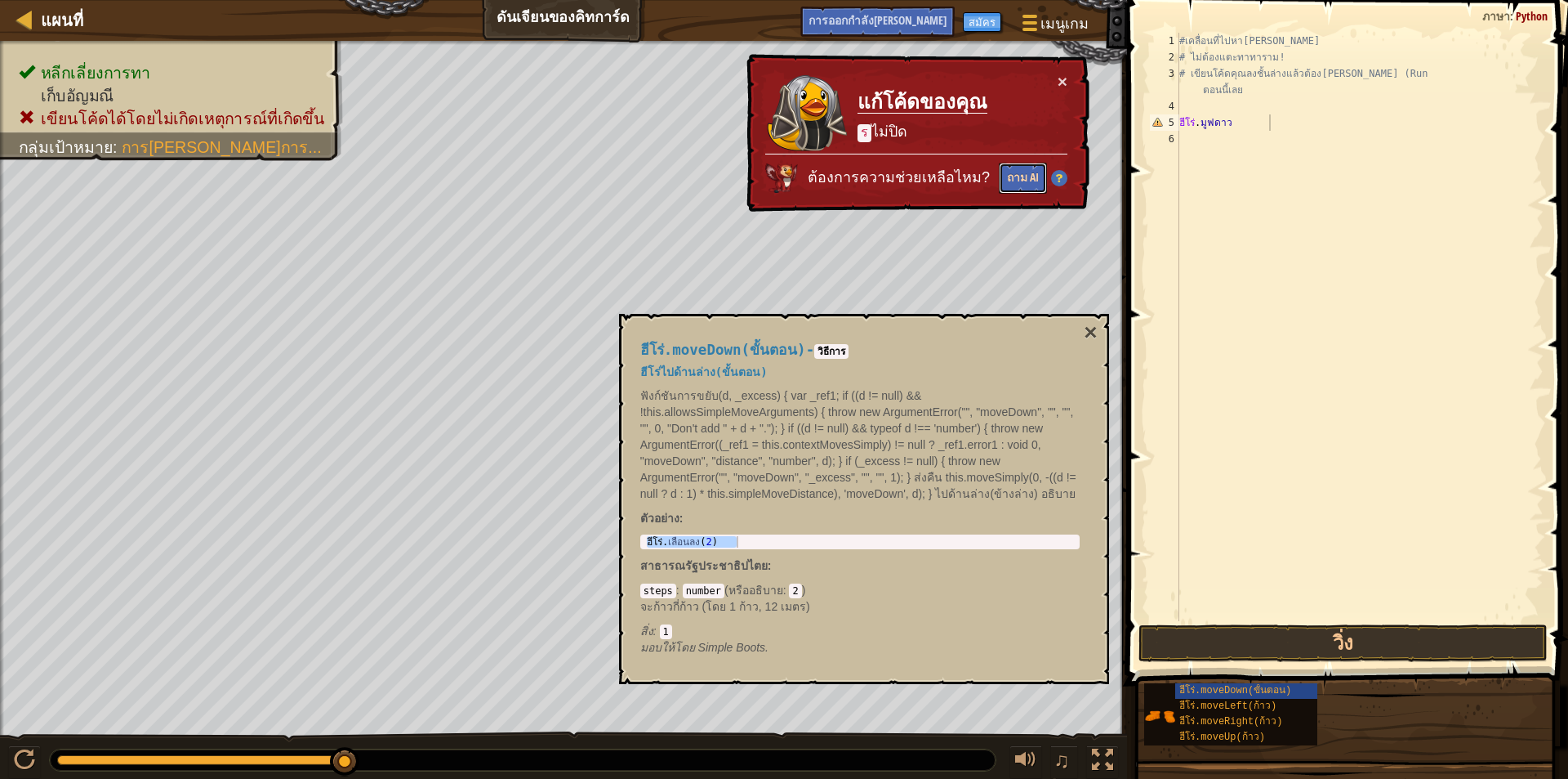
click at [1025, 175] on font "ถาม AI" at bounding box center [1023, 175] width 32 height 16
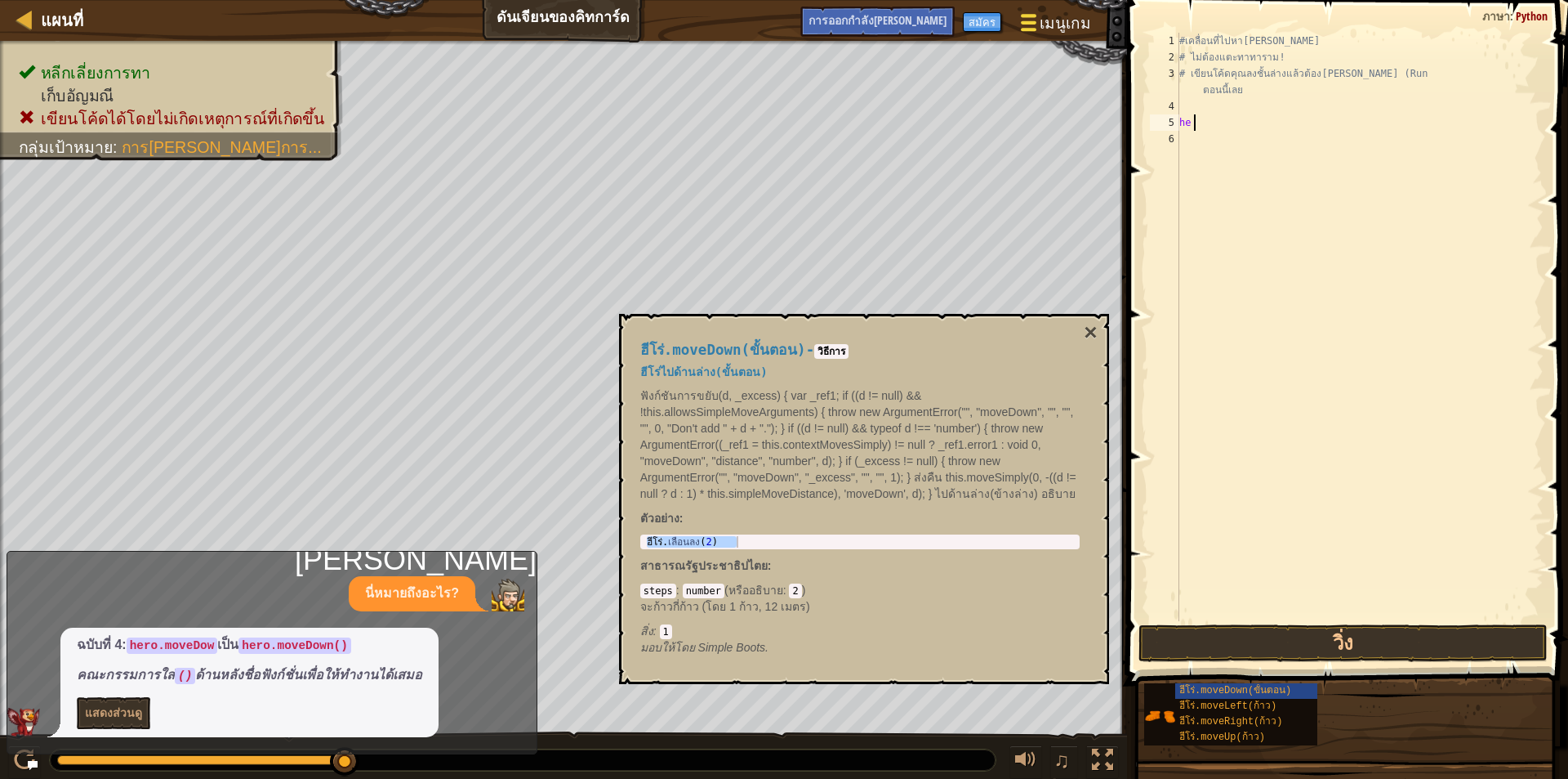
type textarea "h"
type textarea "# เขียนโค้ดคุณลงข้างล่างแล้วกดปุ่ม [PERSON_NAME] (Run เมื่อเสร็จแล้"
